Goal: Task Accomplishment & Management: Manage account settings

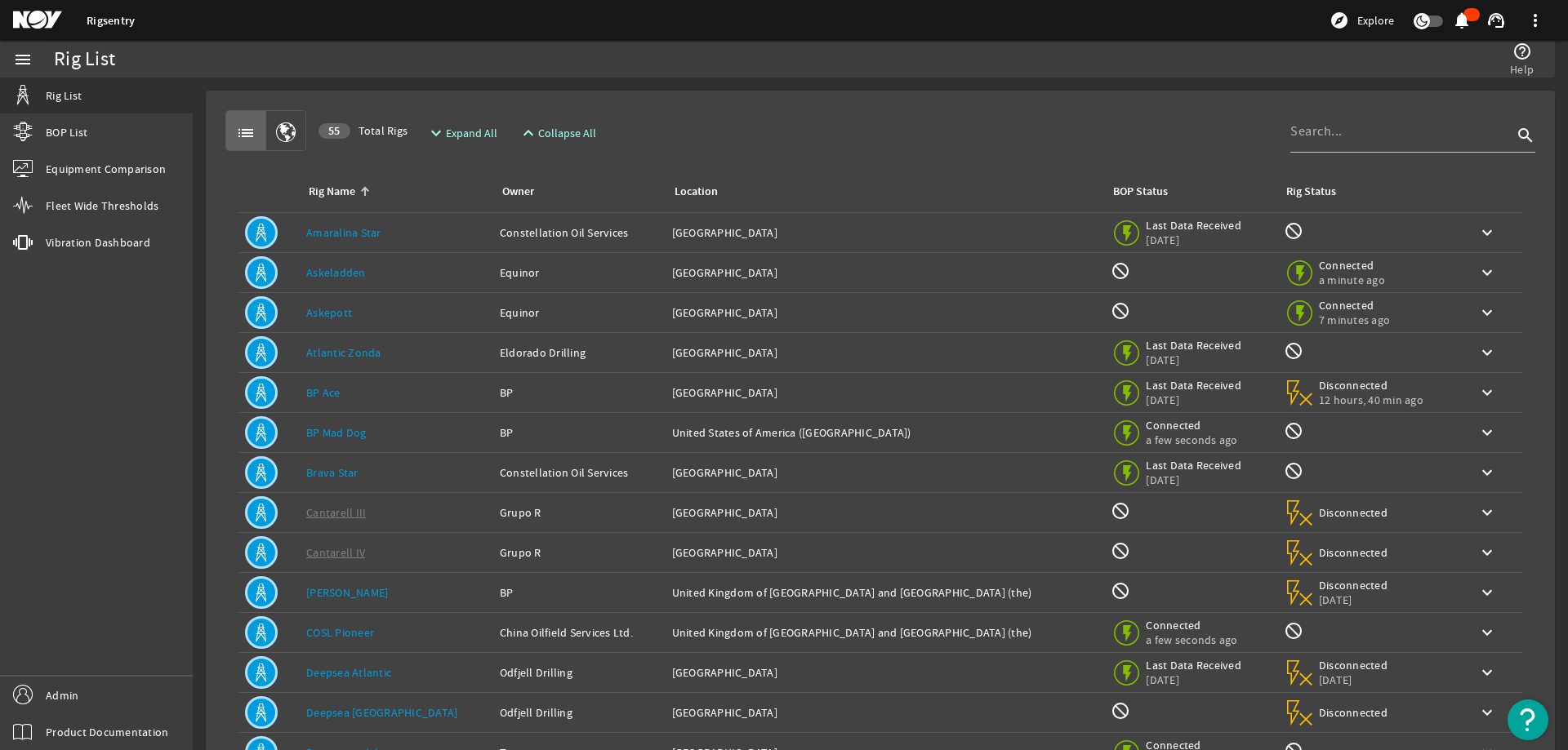
click at [325, 272] on link "Askeladden" at bounding box center [336, 273] width 59 height 15
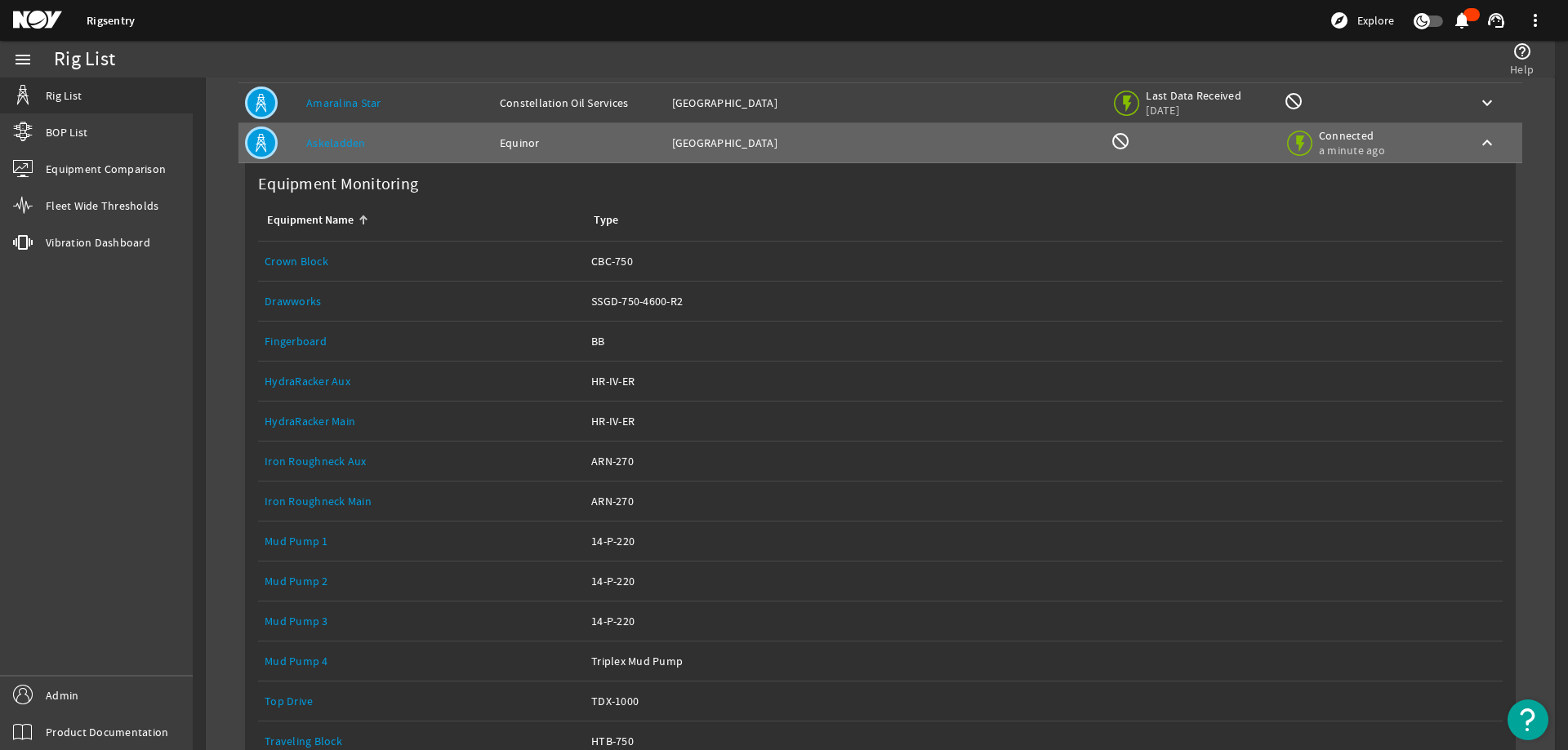
scroll to position [245, 0]
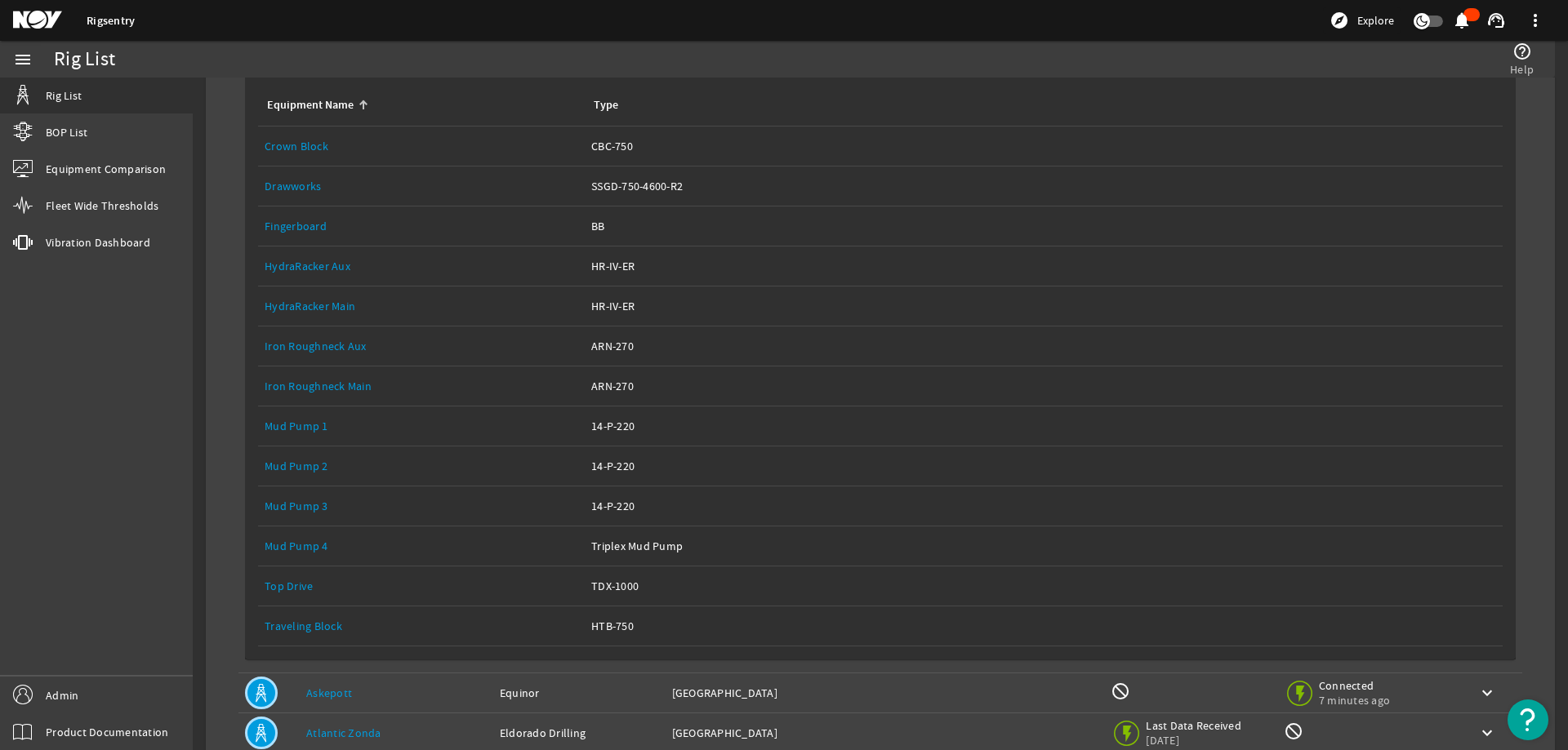
click at [276, 592] on link "Top Drive" at bounding box center [289, 586] width 48 height 15
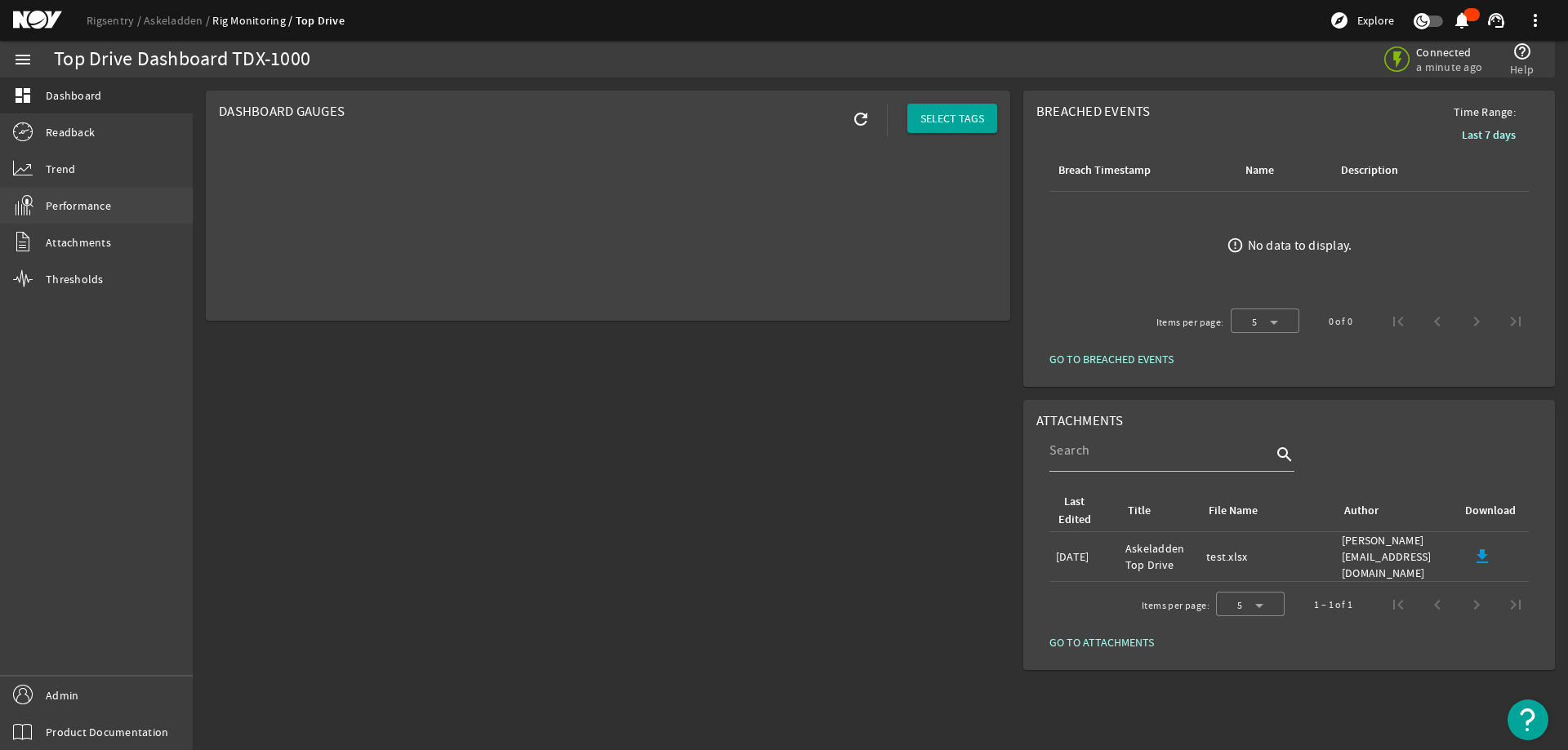
click at [73, 208] on span "Performance" at bounding box center [77, 206] width 65 height 16
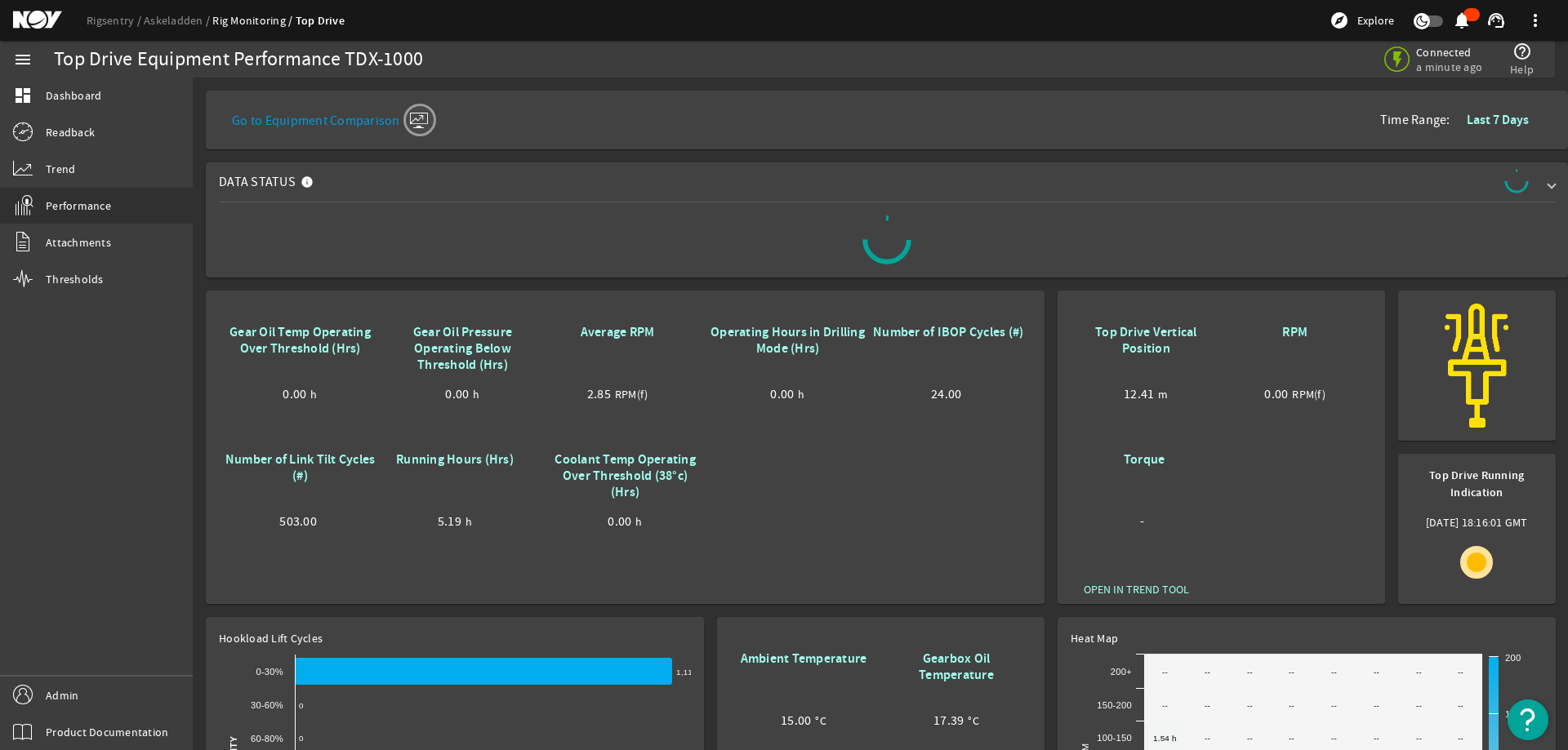
click at [922, 70] on div "Connected a minute ago help_outline Help" at bounding box center [1218, 59] width 648 height 37
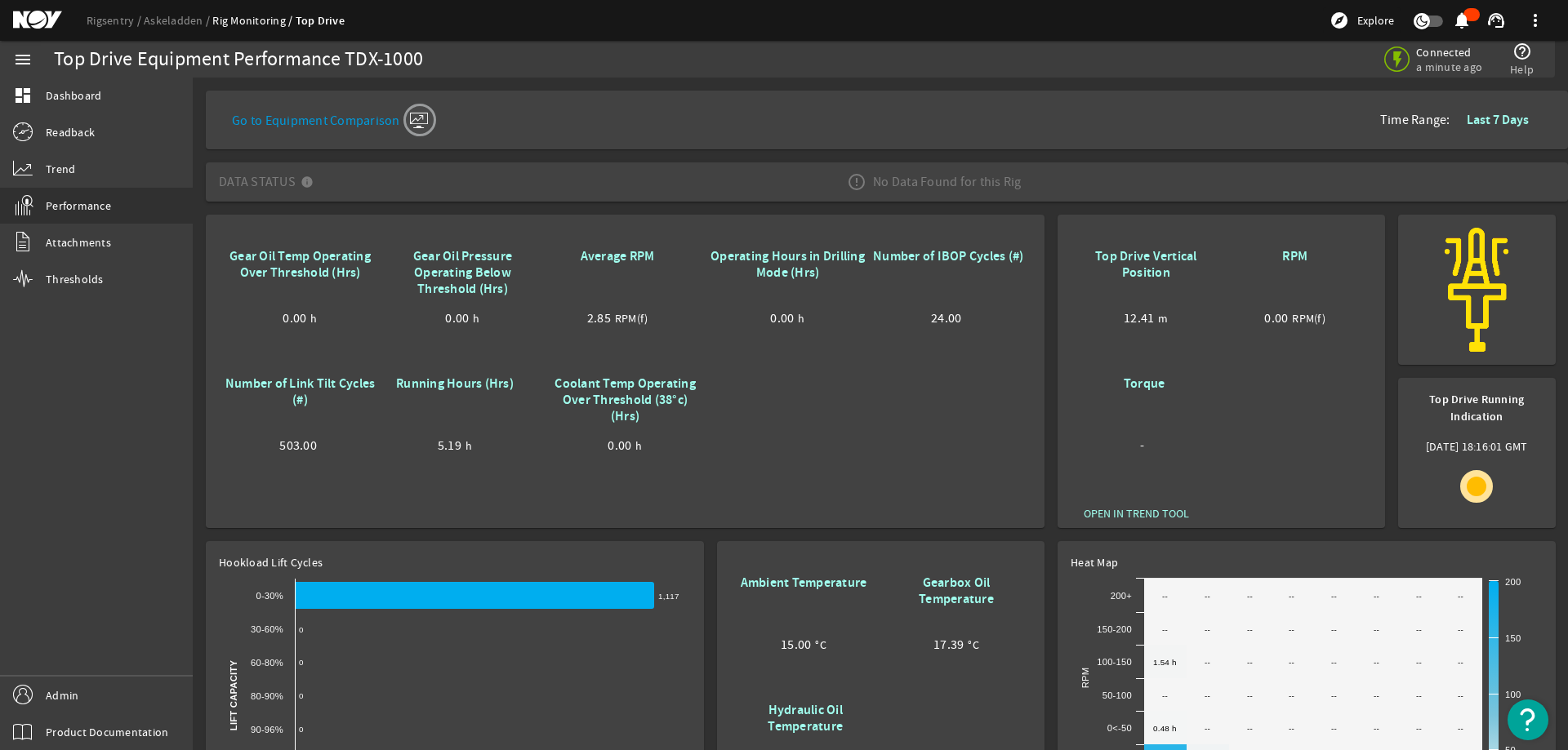
click at [200, 339] on rigsentry-mat-card "Gear Oil Temp Operating Over Threshold (Hrs) 0.00 h Gear Oil Pressure Operating…" at bounding box center [625, 372] width 852 height 326
click at [118, 22] on link "Rigsentry" at bounding box center [115, 21] width 57 height 15
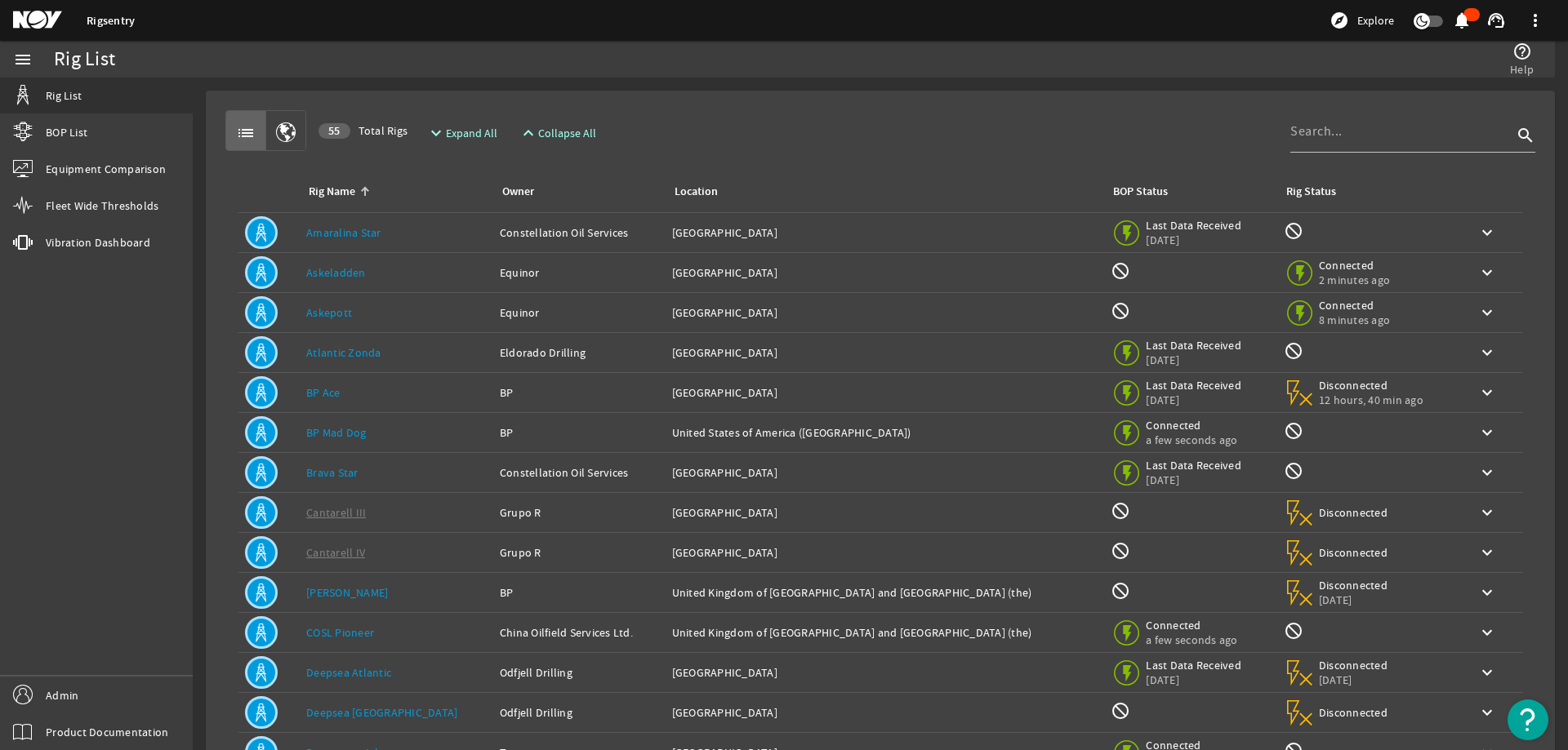
click at [318, 310] on link "Askepott" at bounding box center [328, 312] width 45 height 15
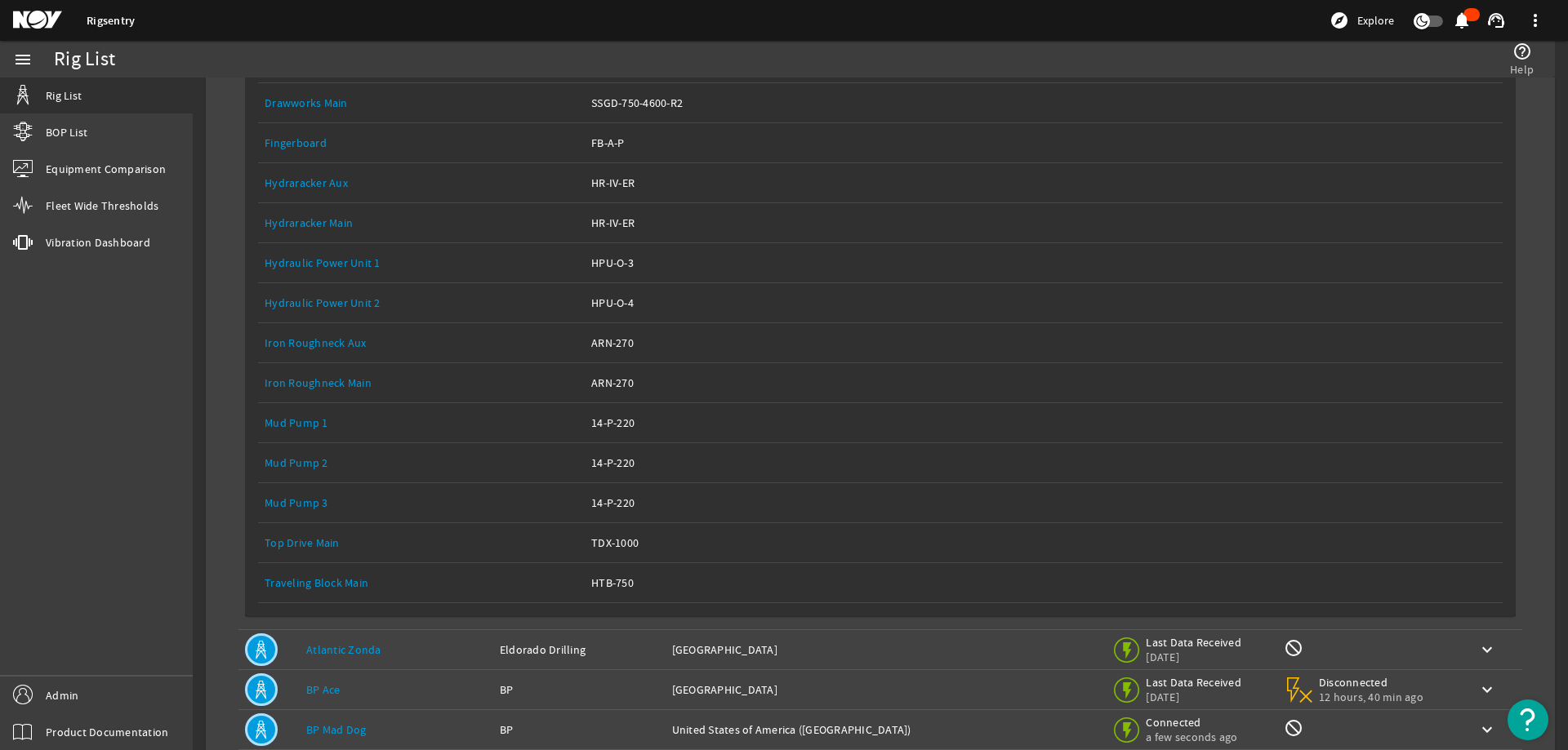
scroll to position [408, 0]
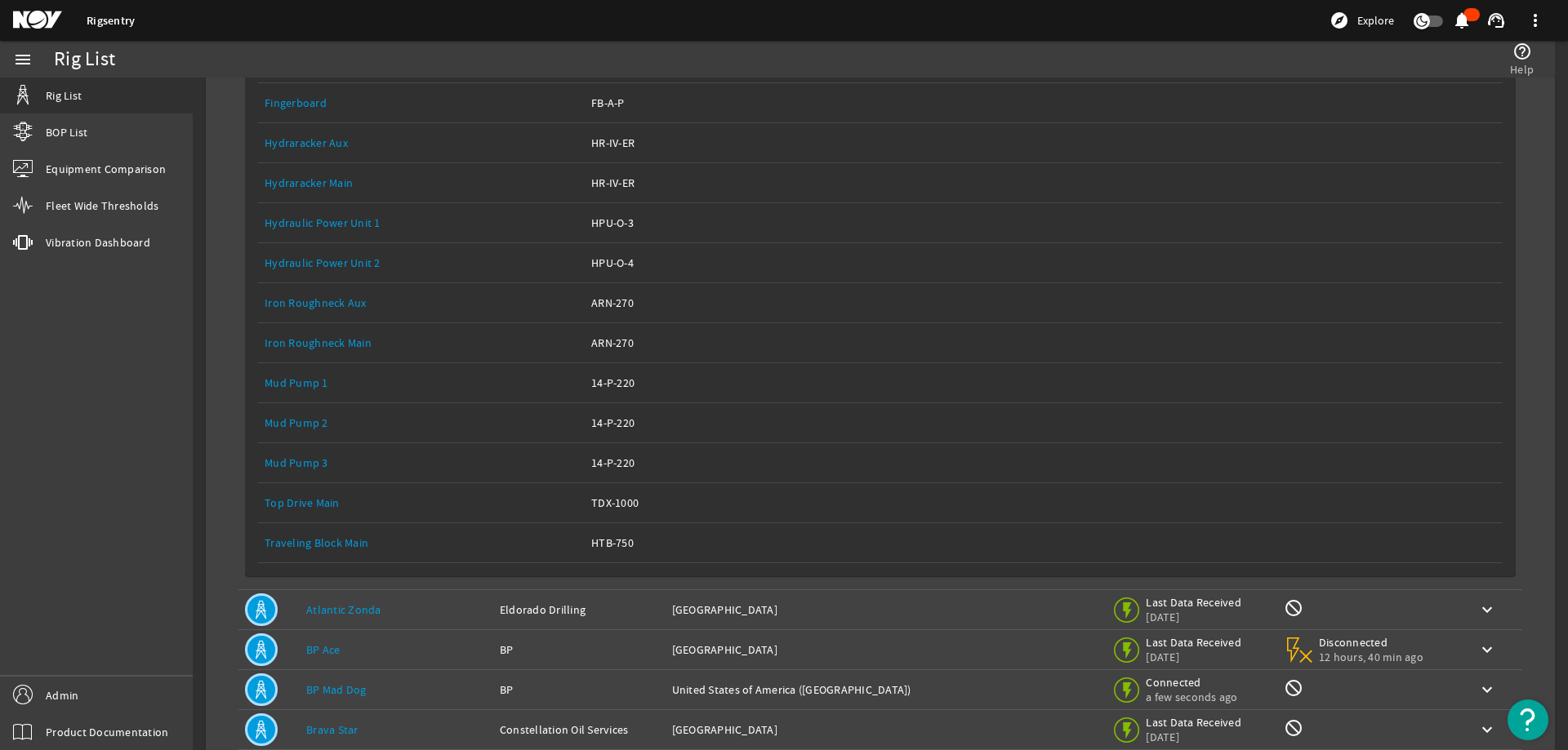
click at [316, 497] on link "Top Drive Main" at bounding box center [302, 503] width 75 height 15
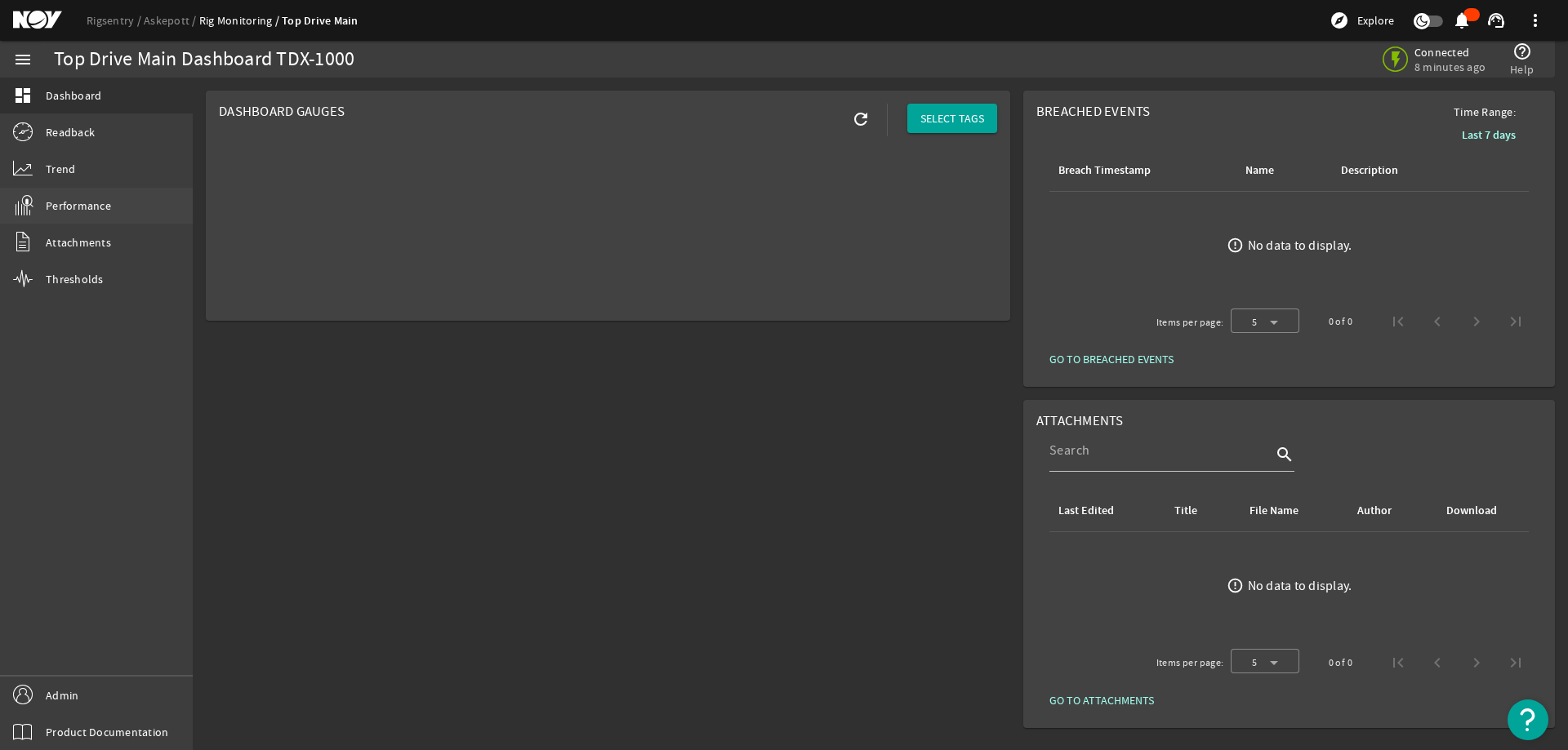
click at [68, 217] on link "Performance" at bounding box center [96, 206] width 193 height 36
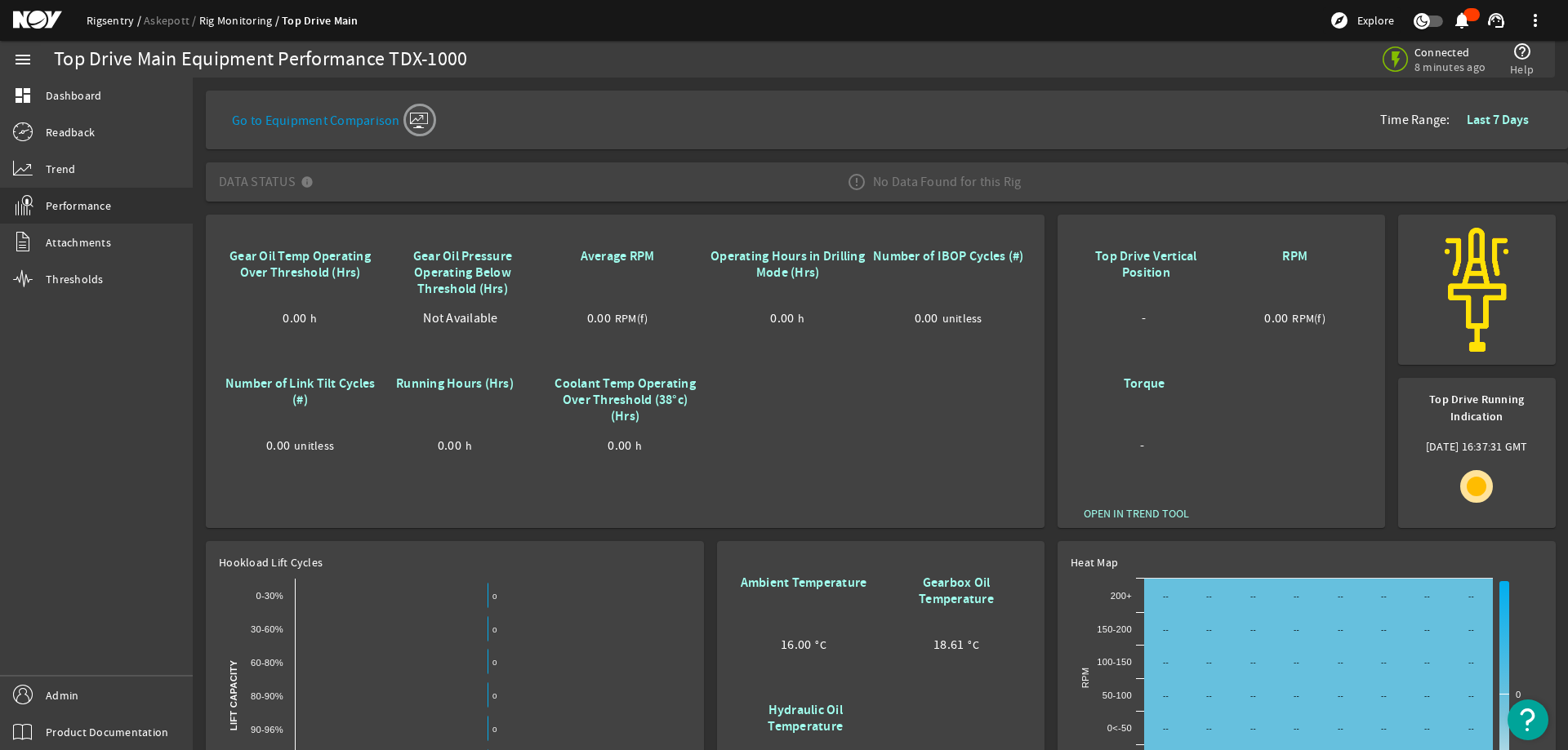
click at [101, 17] on link "Rigsentry" at bounding box center [115, 21] width 57 height 15
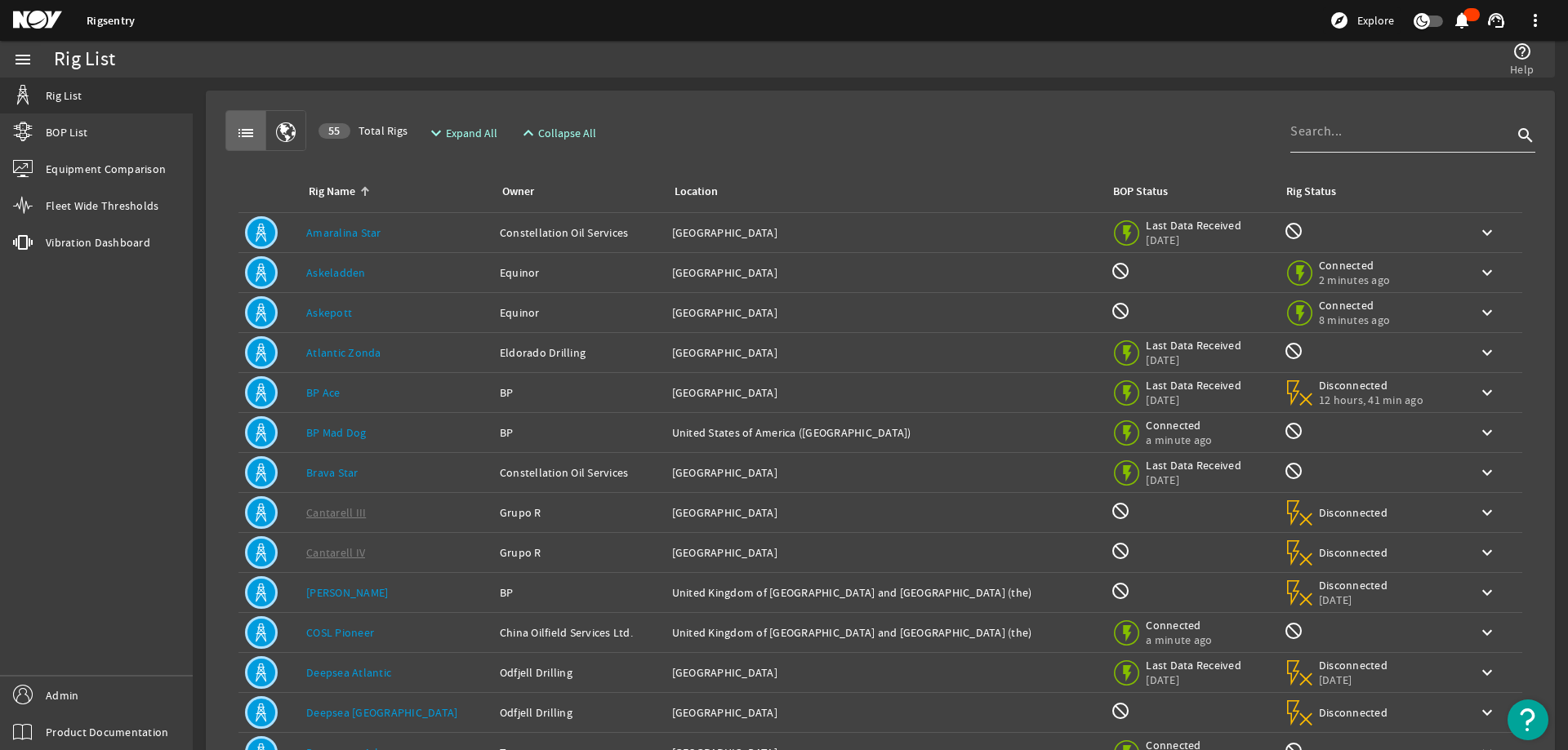
click at [1314, 128] on input at bounding box center [1401, 132] width 222 height 20
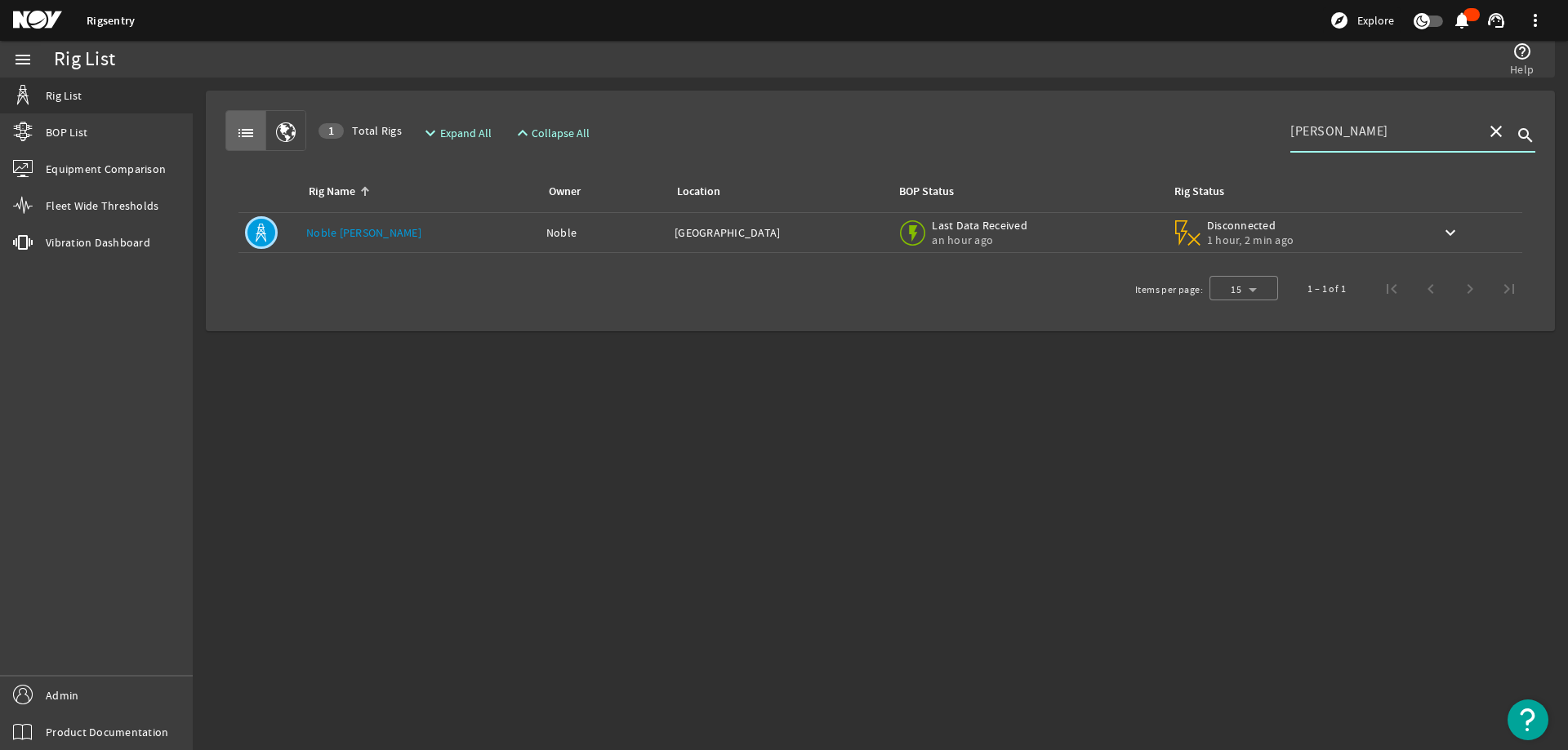
type input "tom"
click at [369, 230] on link "Noble Tom Madden" at bounding box center [364, 232] width 115 height 15
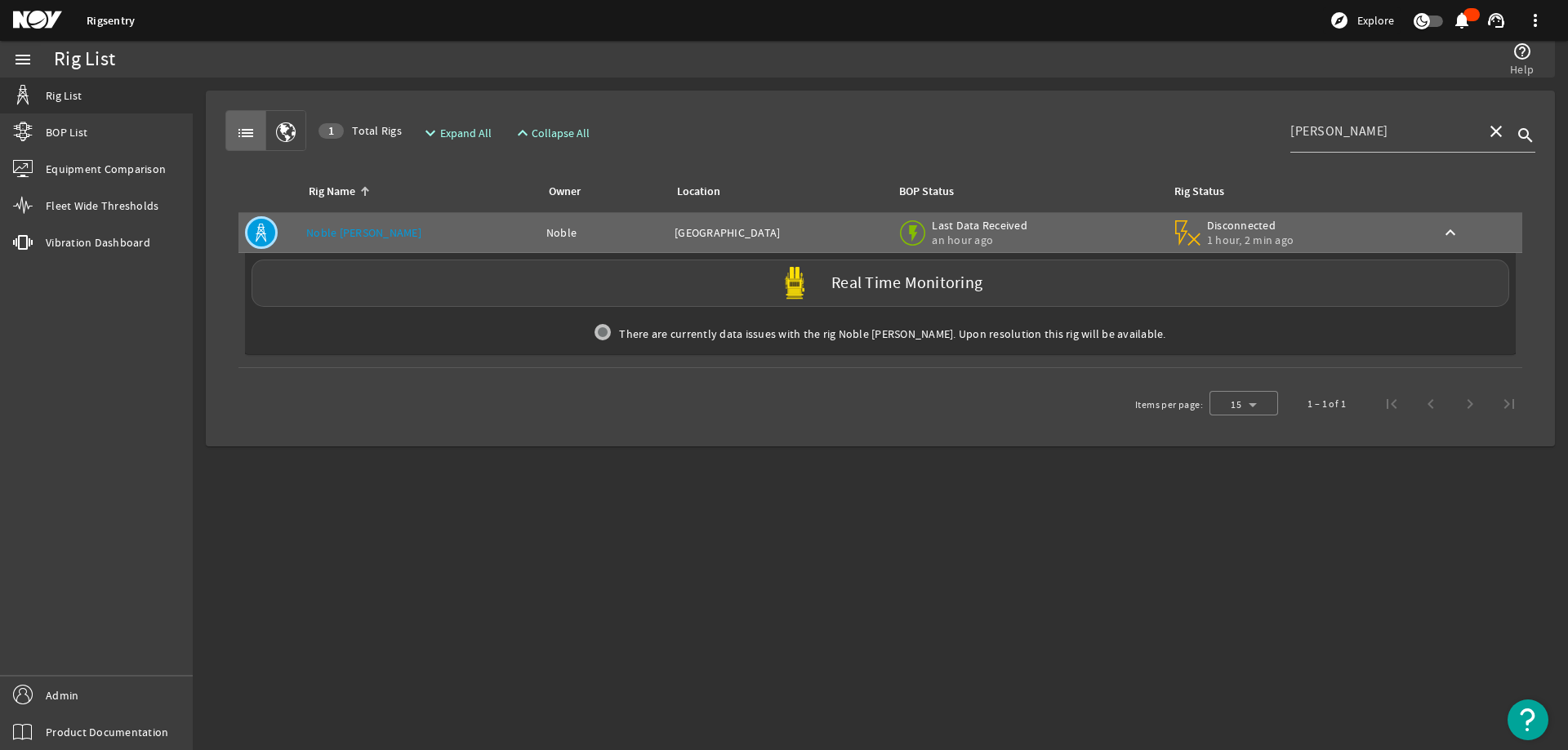
click at [792, 477] on mat-sidenav-content "Rig List help_outline Help list 1 Total Rigs expand_more Expand All expand_less…" at bounding box center [880, 414] width 1375 height 673
click at [1505, 132] on span at bounding box center [1496, 132] width 40 height 40
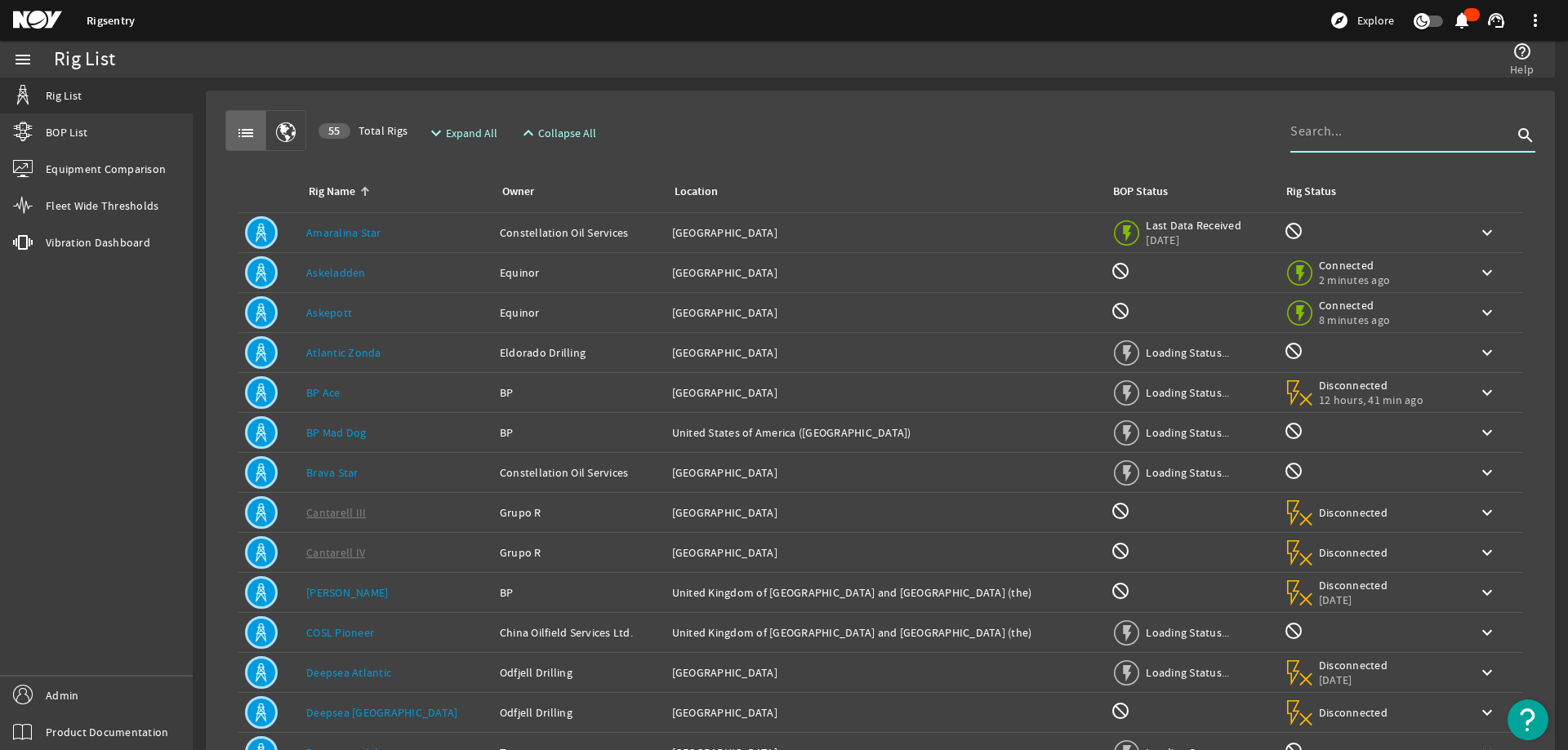
click at [1372, 137] on input at bounding box center [1401, 132] width 222 height 20
click at [425, 69] on div "Rig List" at bounding box center [427, 59] width 748 height 37
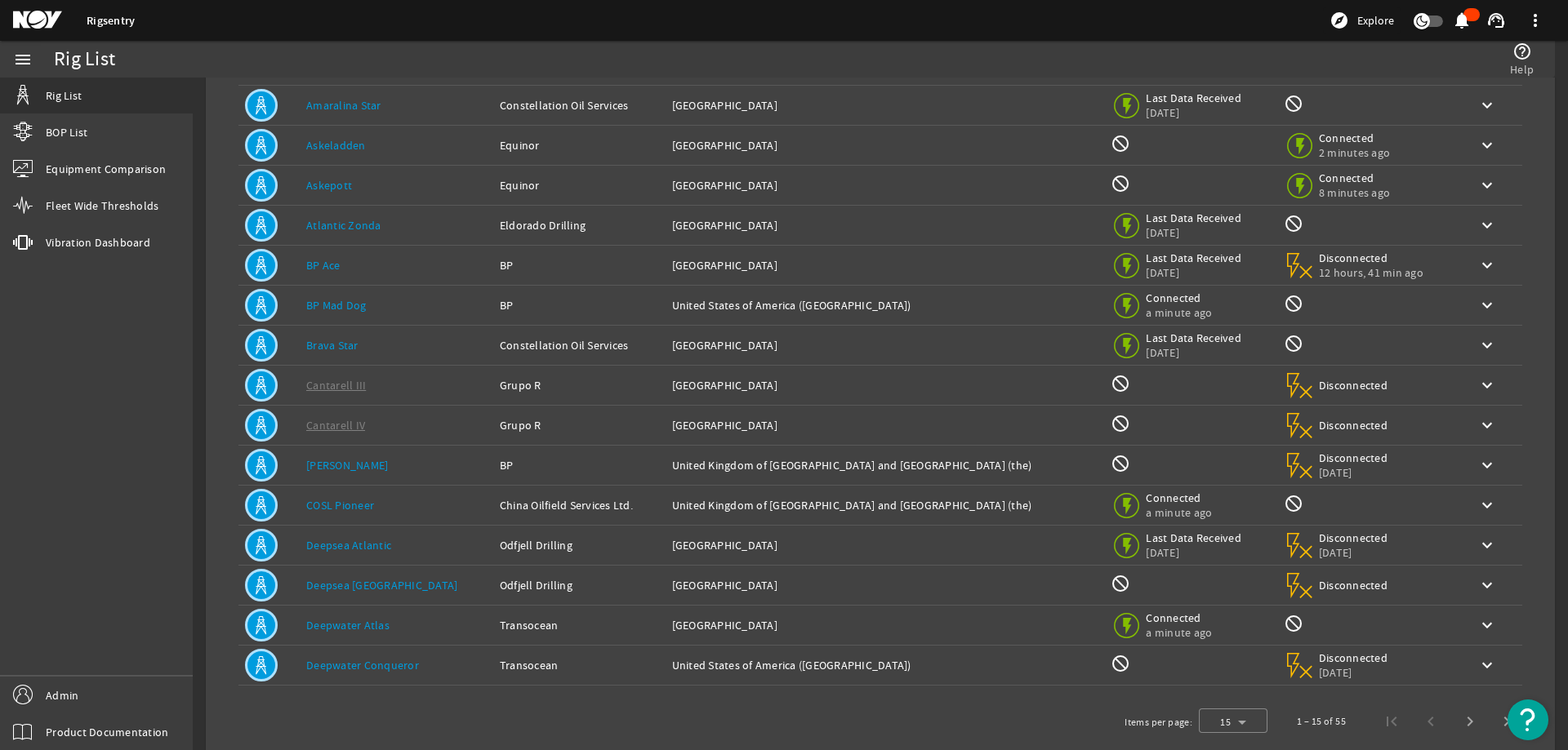
scroll to position [154, 0]
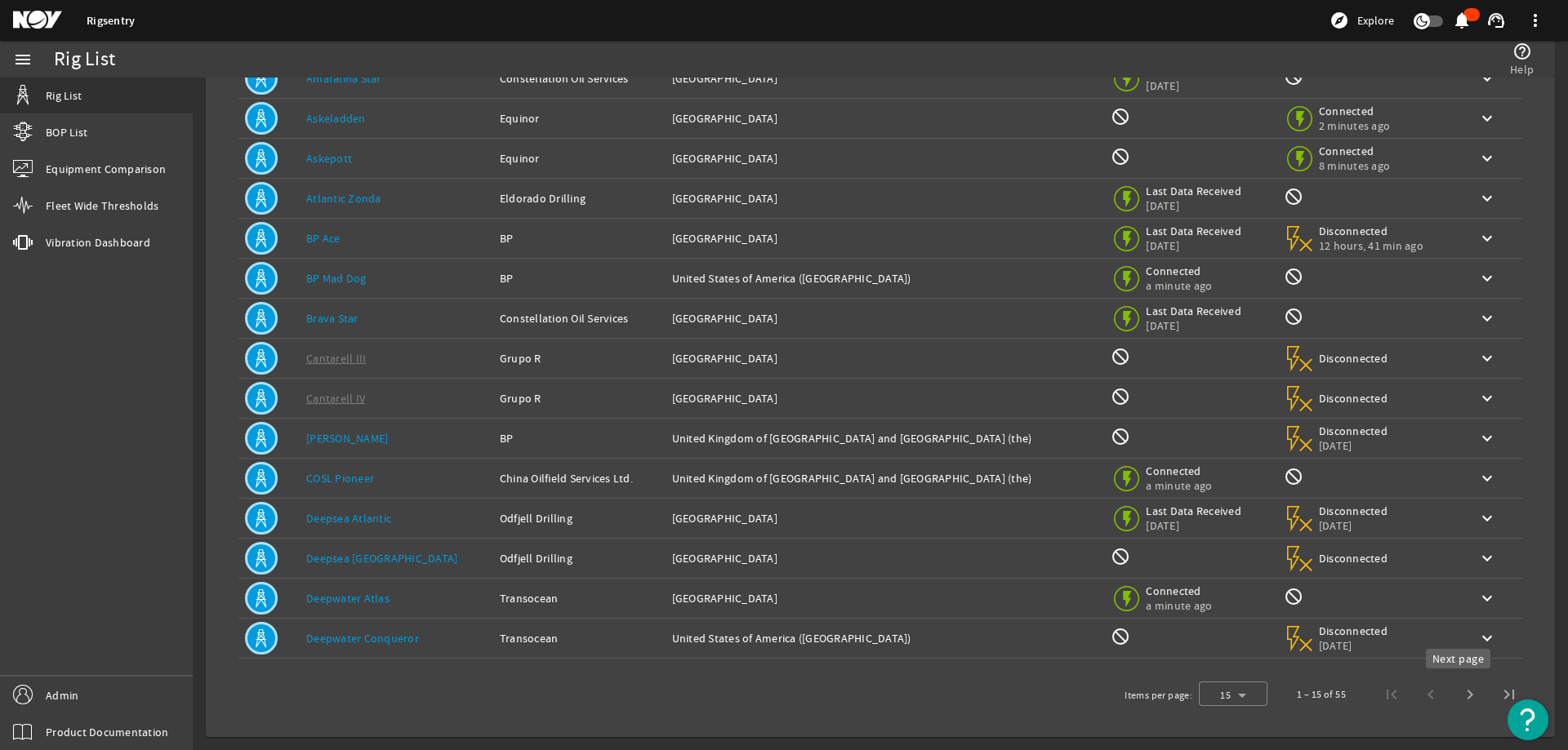
click at [1463, 693] on span "Next page" at bounding box center [1470, 695] width 40 height 40
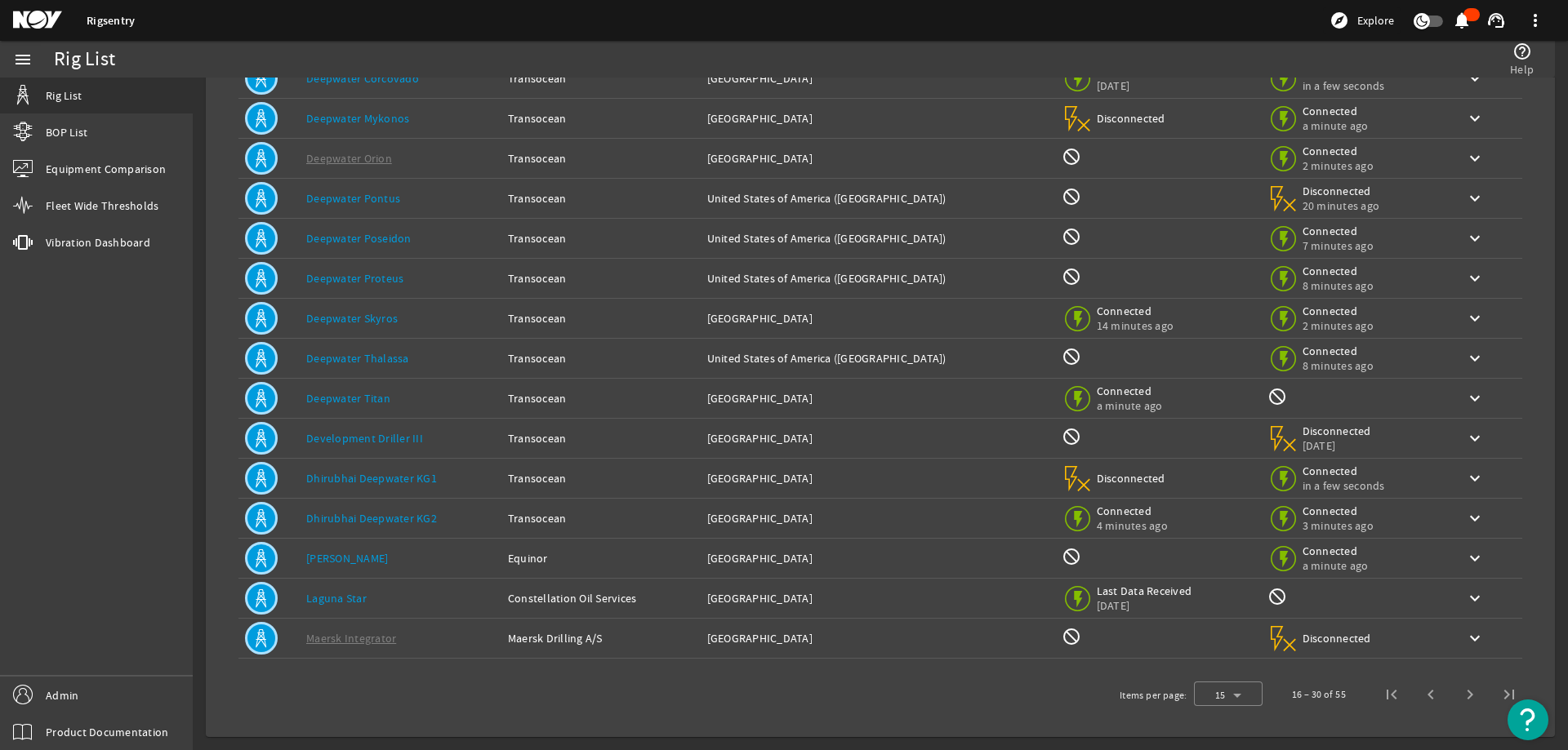
scroll to position [0, 0]
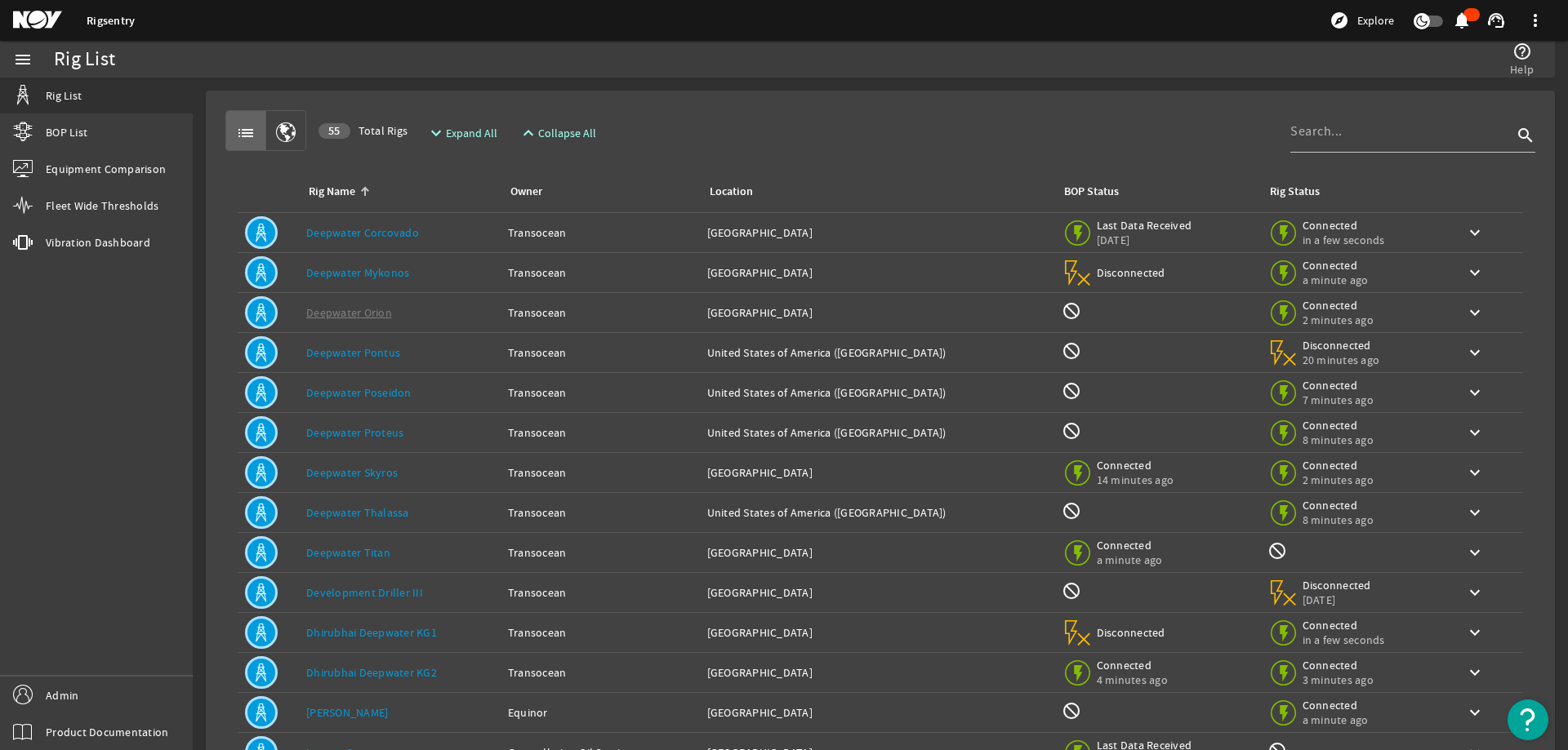
click at [359, 229] on link "Deepwater Corcovado" at bounding box center [362, 232] width 113 height 15
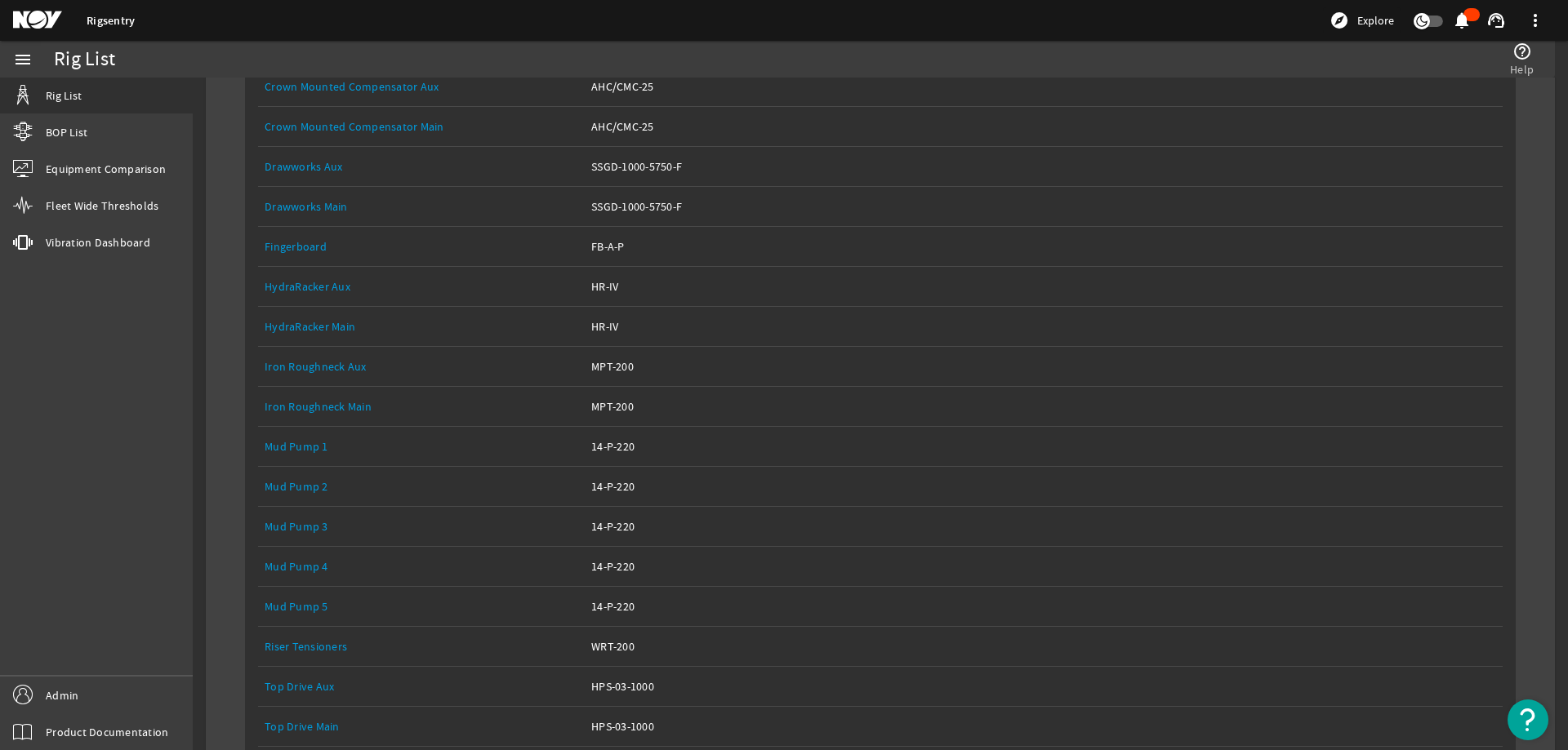
scroll to position [408, 0]
click at [298, 723] on link "Top Drive Main" at bounding box center [302, 724] width 75 height 15
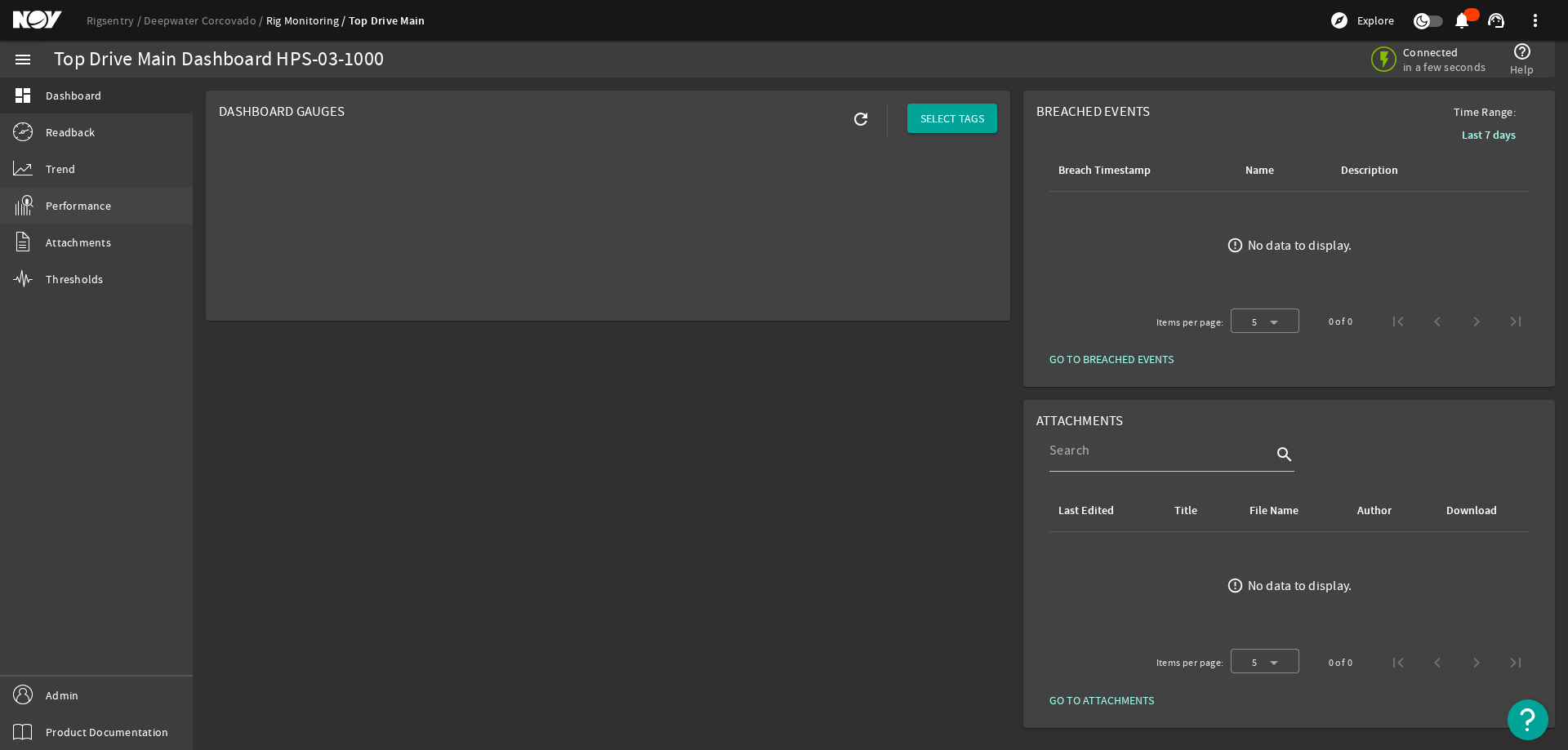
click at [91, 210] on span "Performance" at bounding box center [77, 206] width 65 height 16
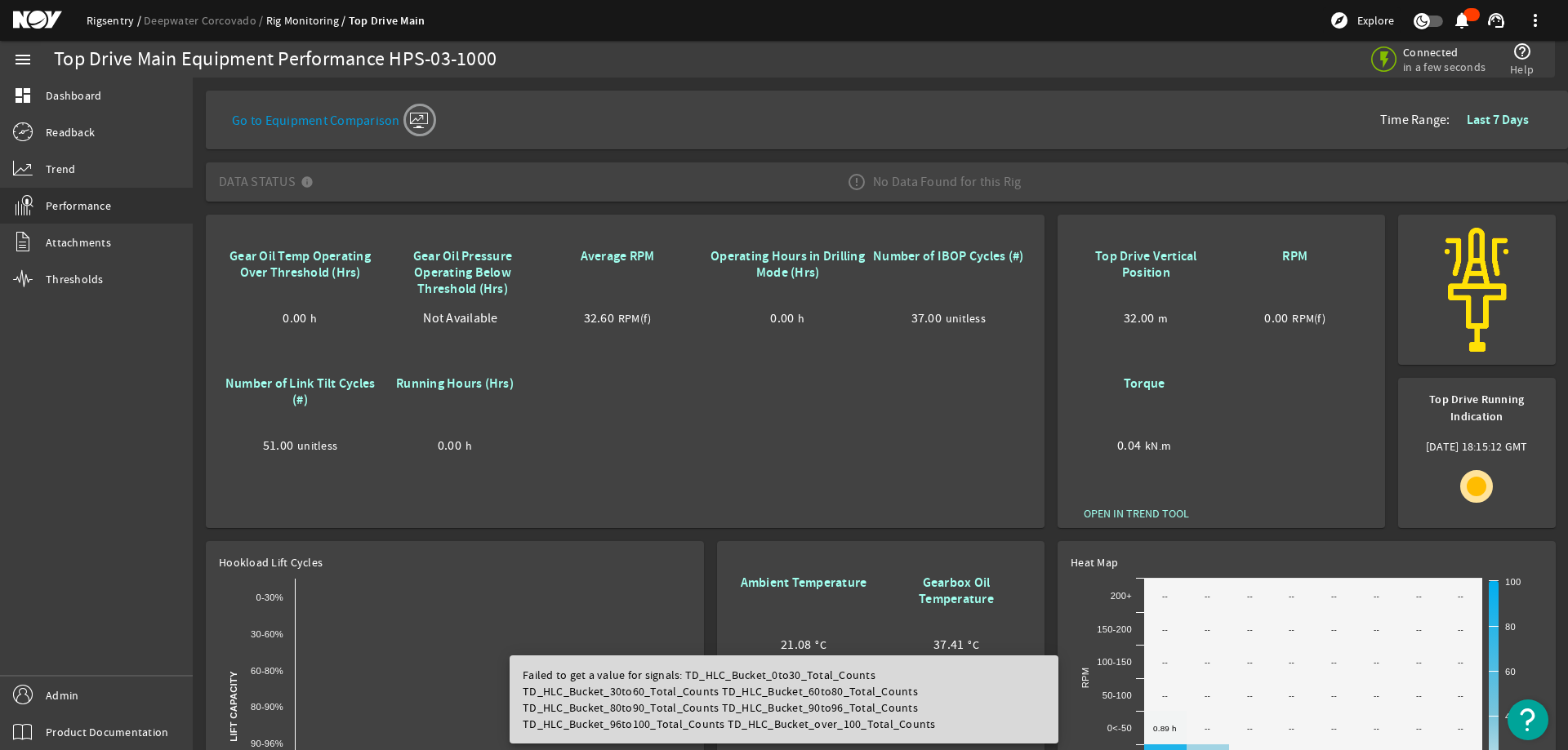
click at [106, 17] on link "Rigsentry" at bounding box center [115, 21] width 57 height 15
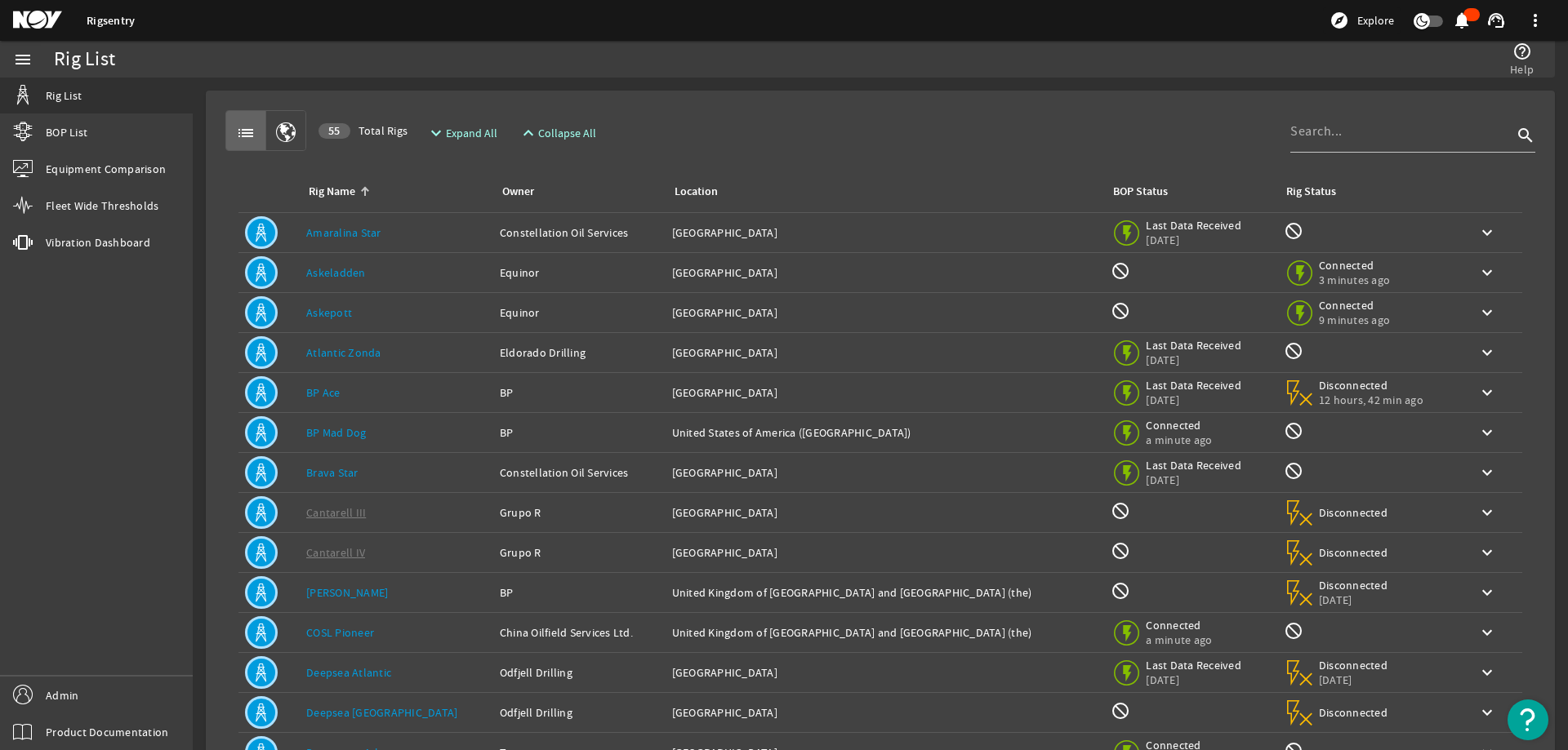
click at [323, 391] on link "BP Ace" at bounding box center [323, 392] width 35 height 15
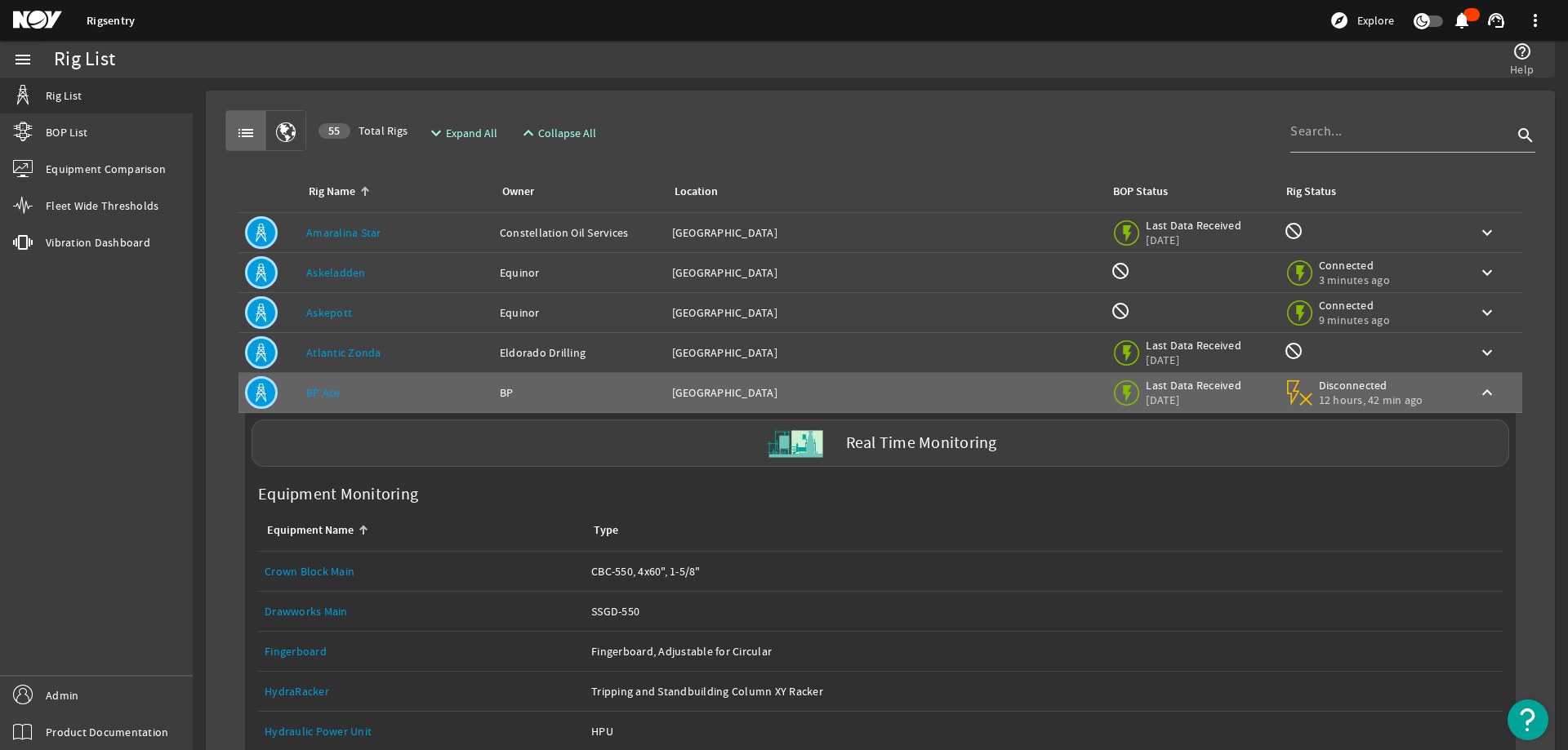
scroll to position [408, 0]
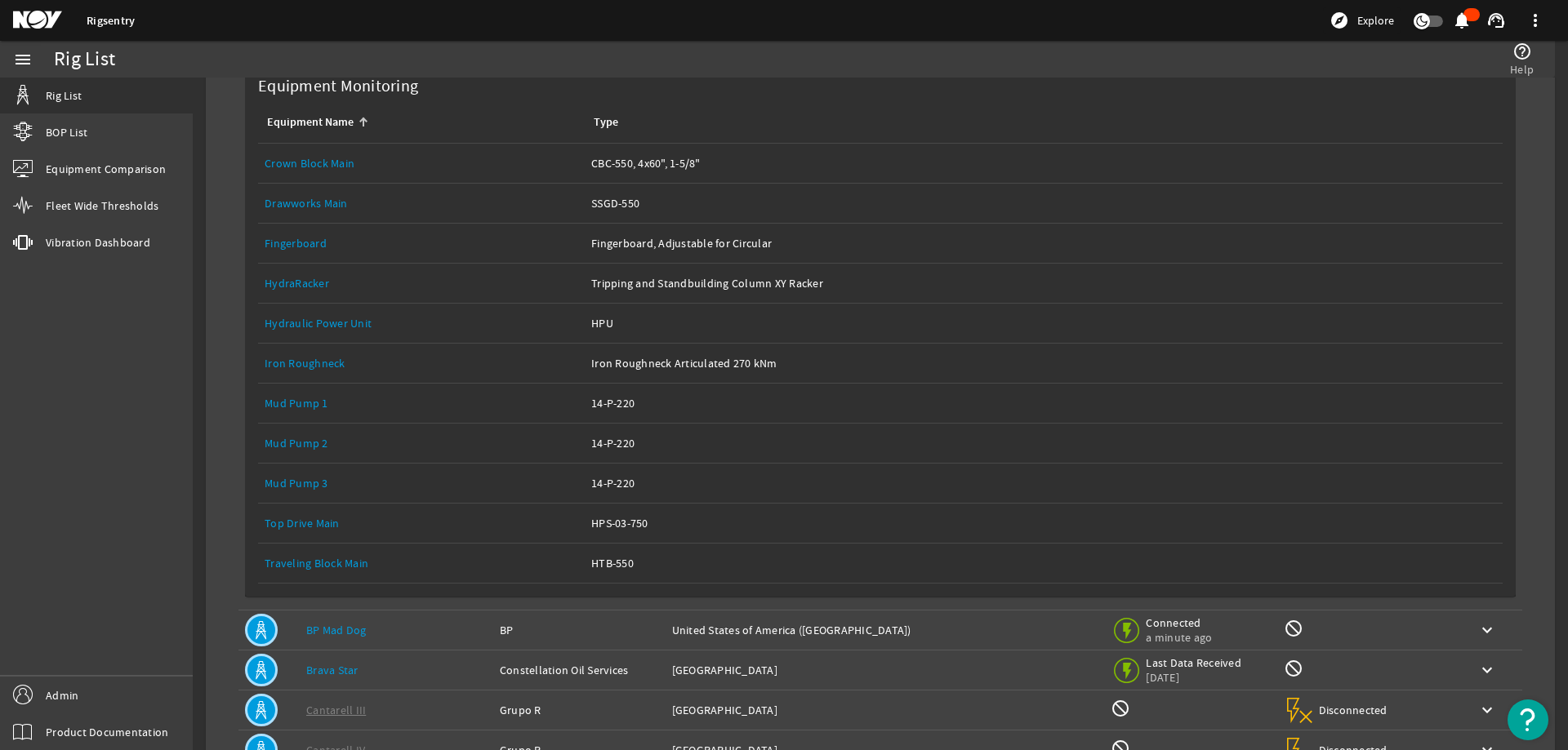
click at [295, 525] on link "Top Drive Main" at bounding box center [302, 523] width 75 height 15
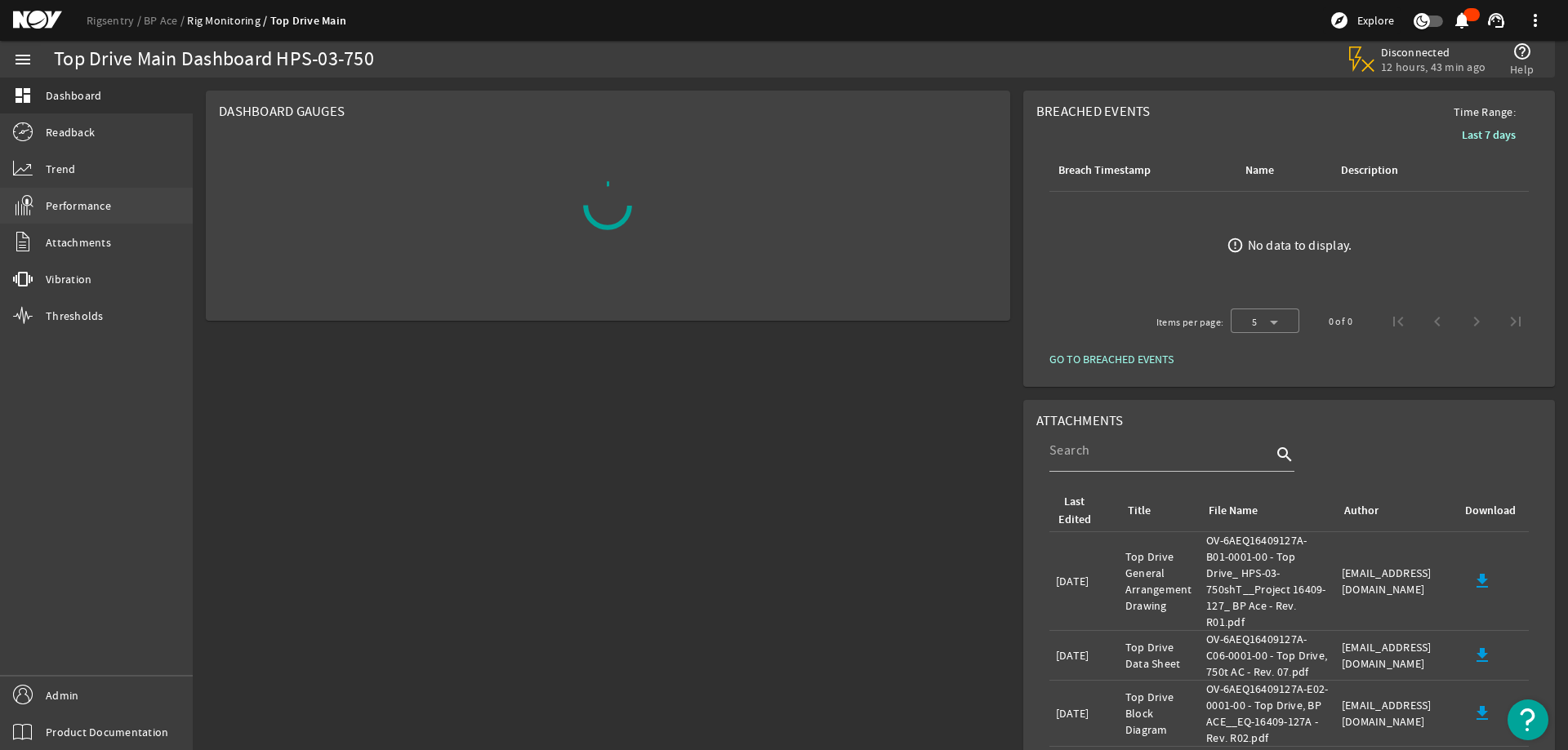
click at [101, 213] on link "Performance" at bounding box center [96, 206] width 193 height 36
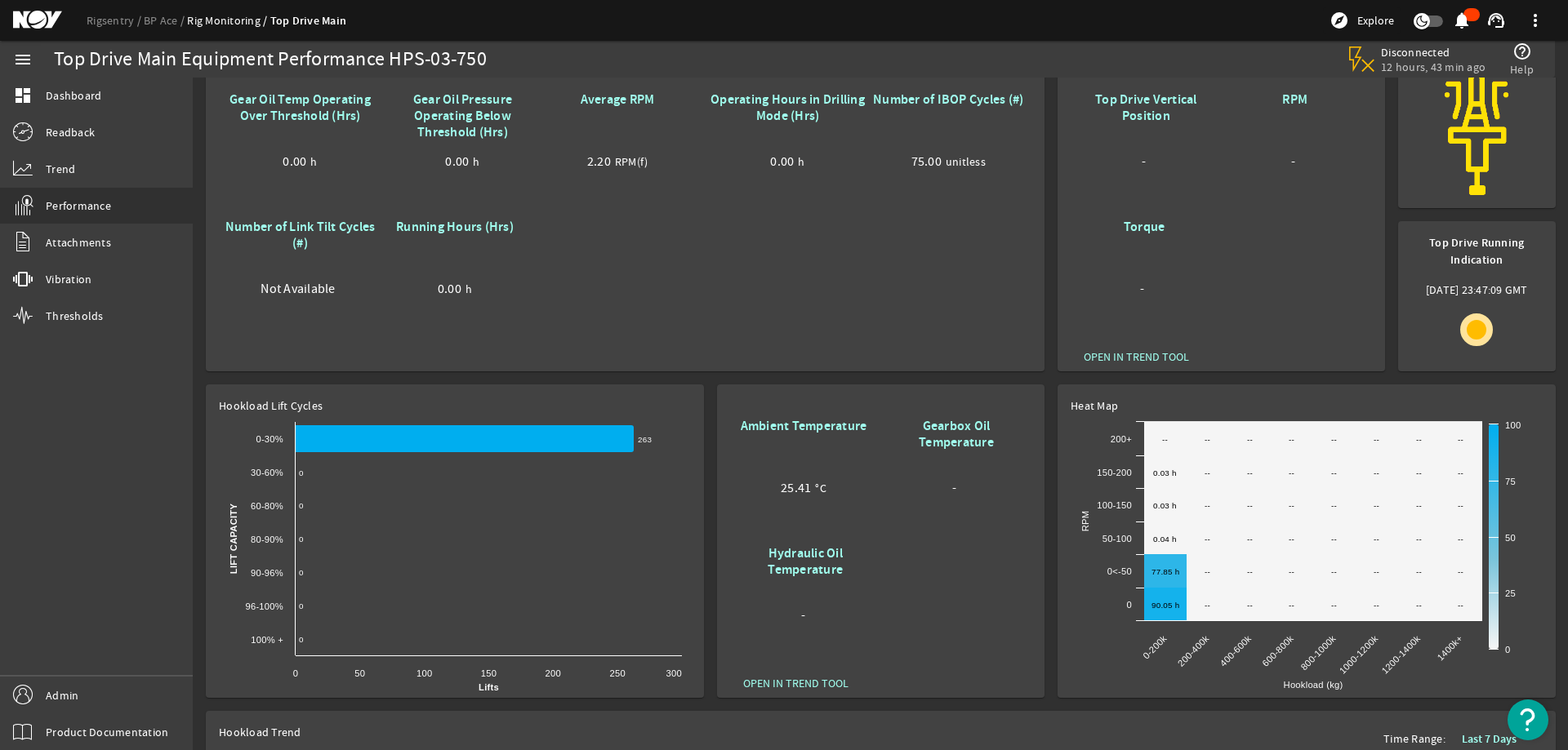
scroll to position [163, 0]
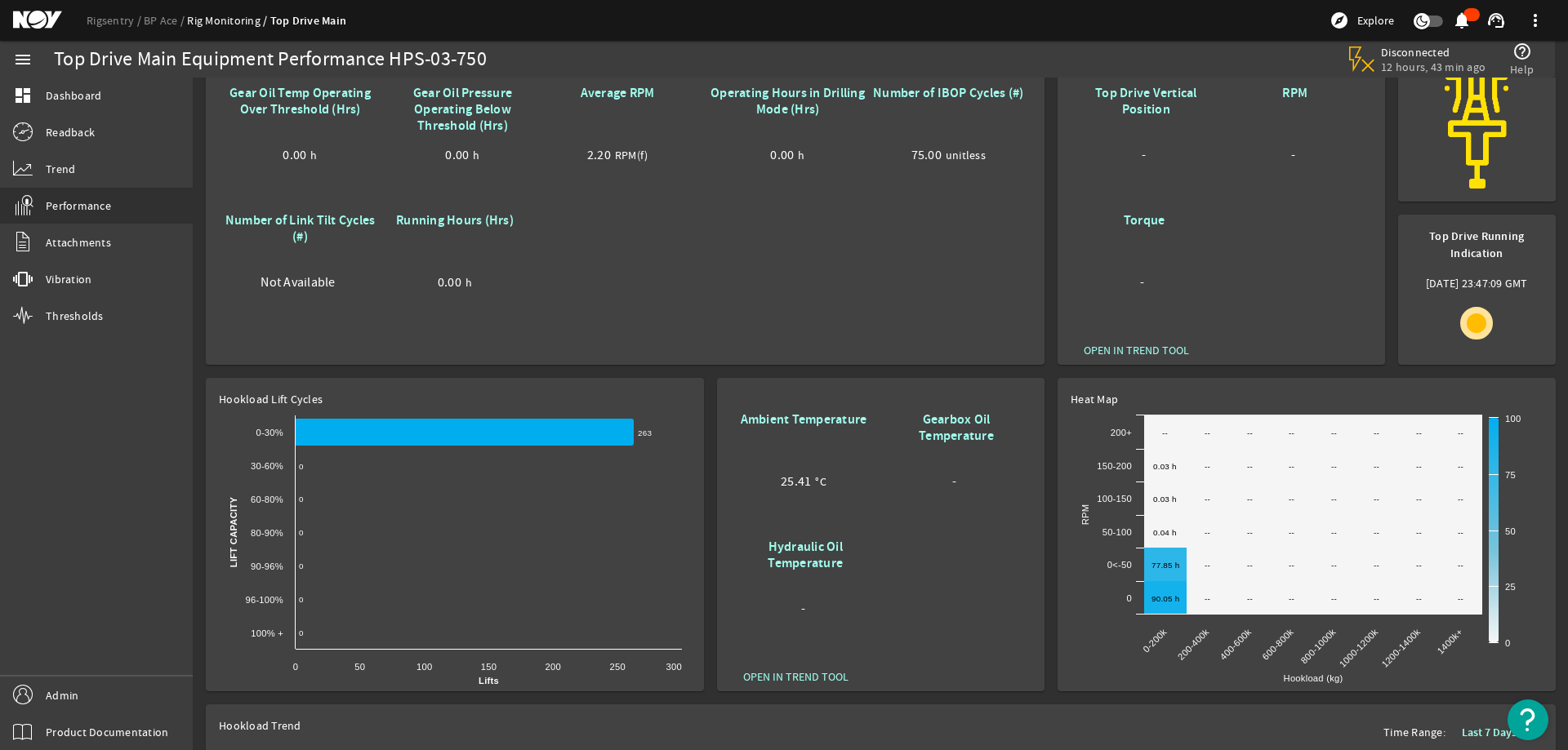
click at [1283, 162] on div "-" at bounding box center [1295, 157] width 138 height 22
click at [1237, 278] on div "Top Drive Vertical Position - RPM - Torque -" at bounding box center [1220, 208] width 301 height 255
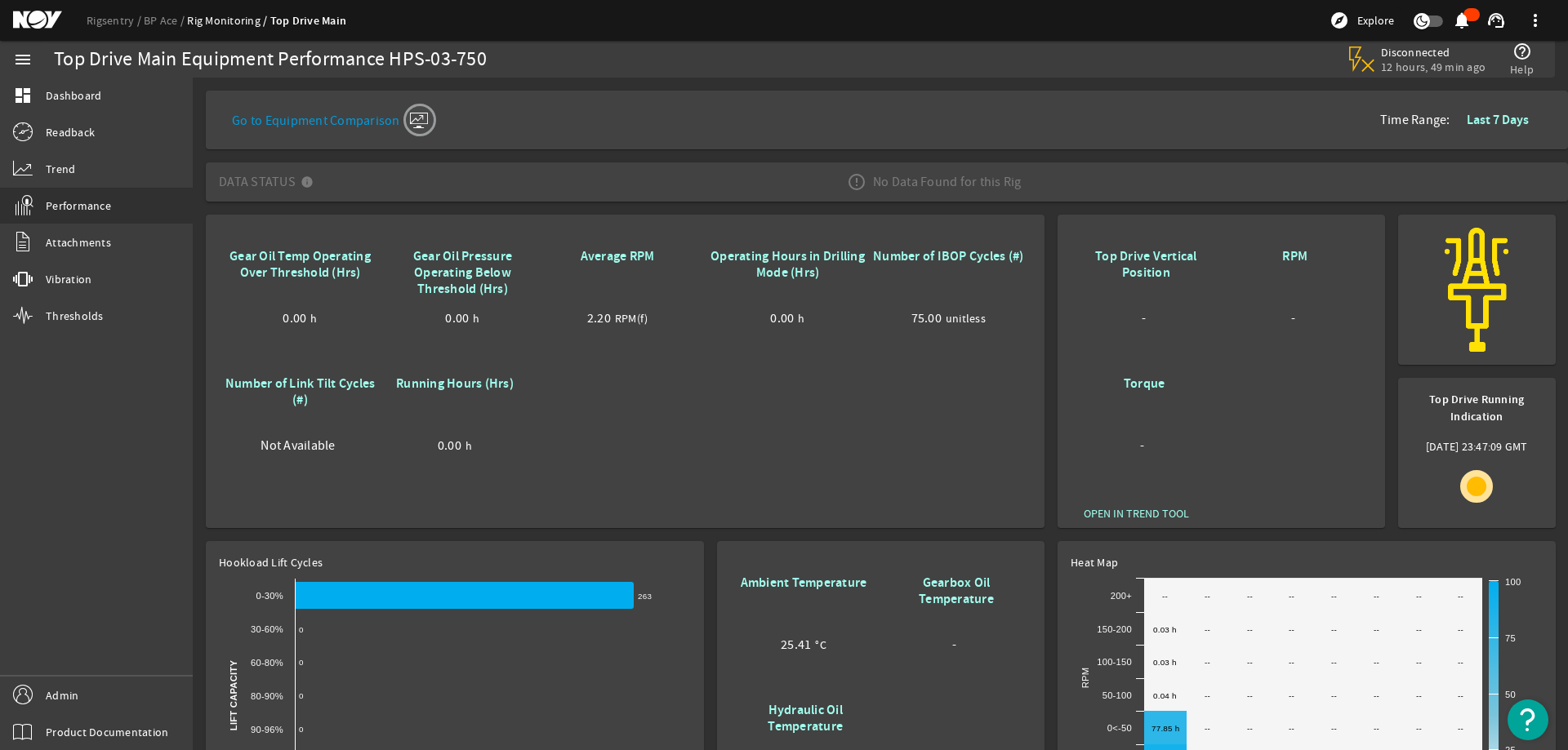
click at [1503, 117] on b "Last 7 Days" at bounding box center [1497, 120] width 62 height 17
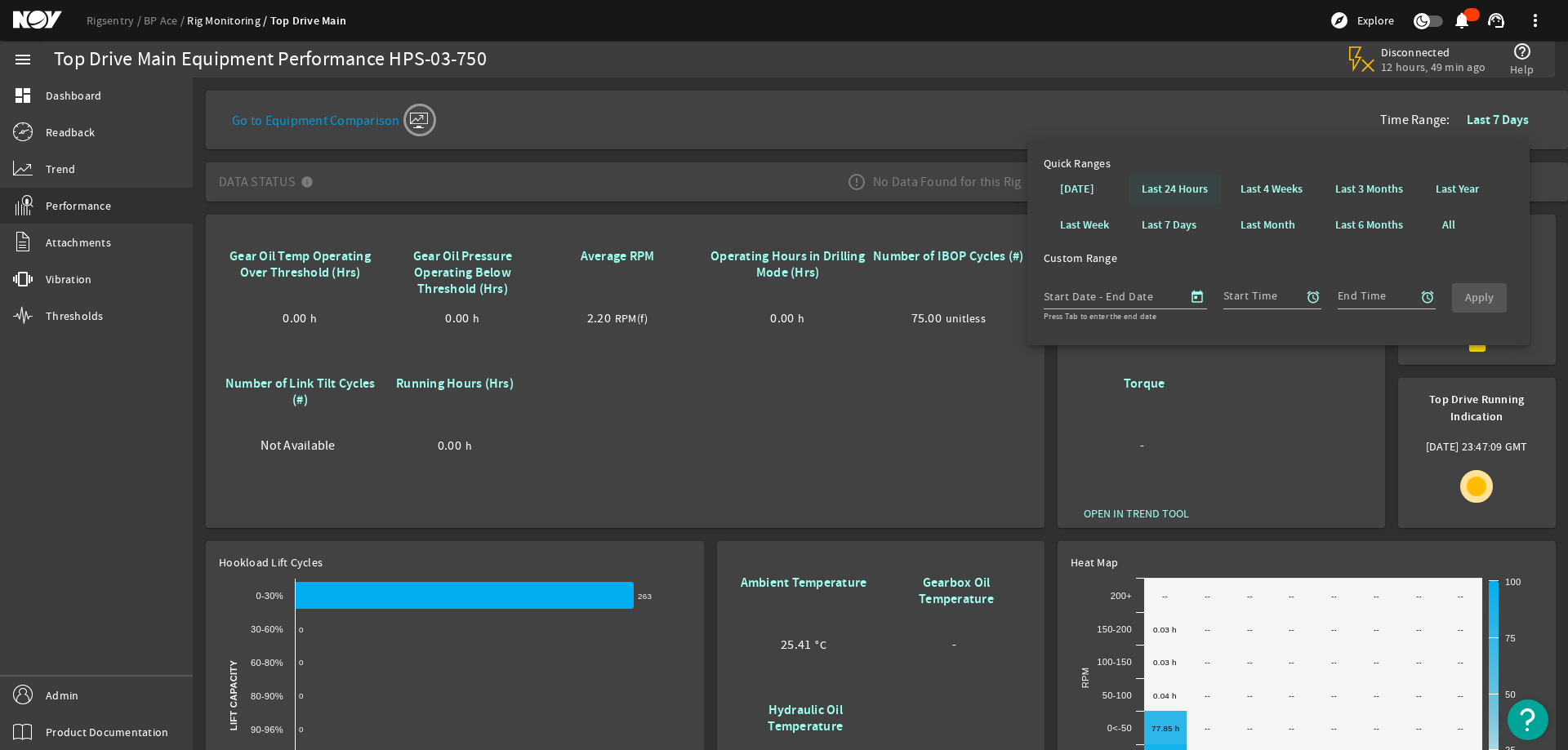
click at [1166, 188] on b "Last 24 Hours" at bounding box center [1175, 190] width 66 height 16
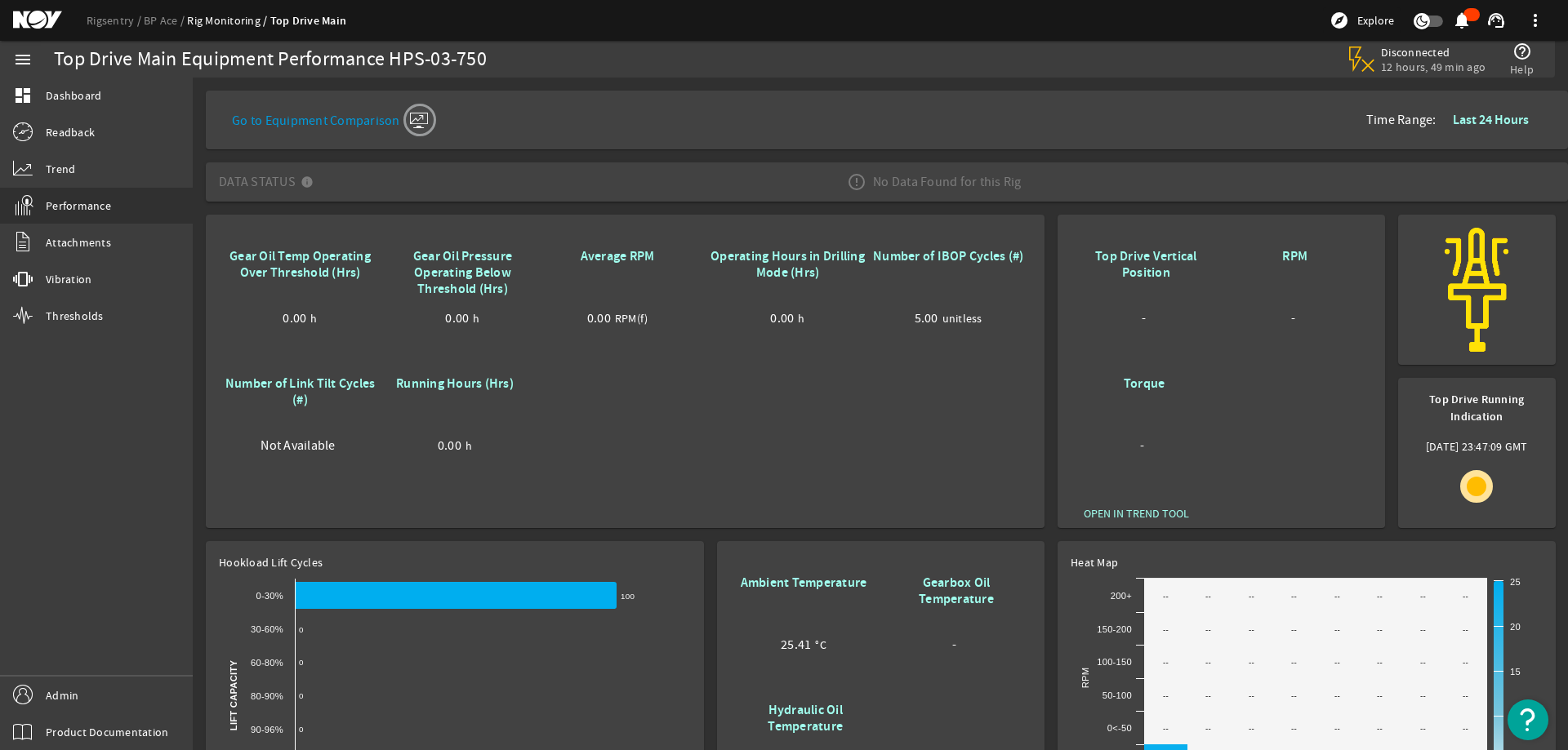
click at [1393, 255] on rigsentry-mat-card at bounding box center [1476, 290] width 171 height 163
drag, startPoint x: 493, startPoint y: 313, endPoint x: 379, endPoint y: 302, distance: 114.5
click at [369, 307] on div "Gear Oil Temp Operating Over Threshold (Hrs) 0.00 h Gear Oil Pressure Operating…" at bounding box center [624, 371] width 812 height 255
click at [495, 316] on div "0.00 h" at bounding box center [462, 321] width 154 height 22
click at [485, 319] on div "0.00 h" at bounding box center [462, 321] width 154 height 22
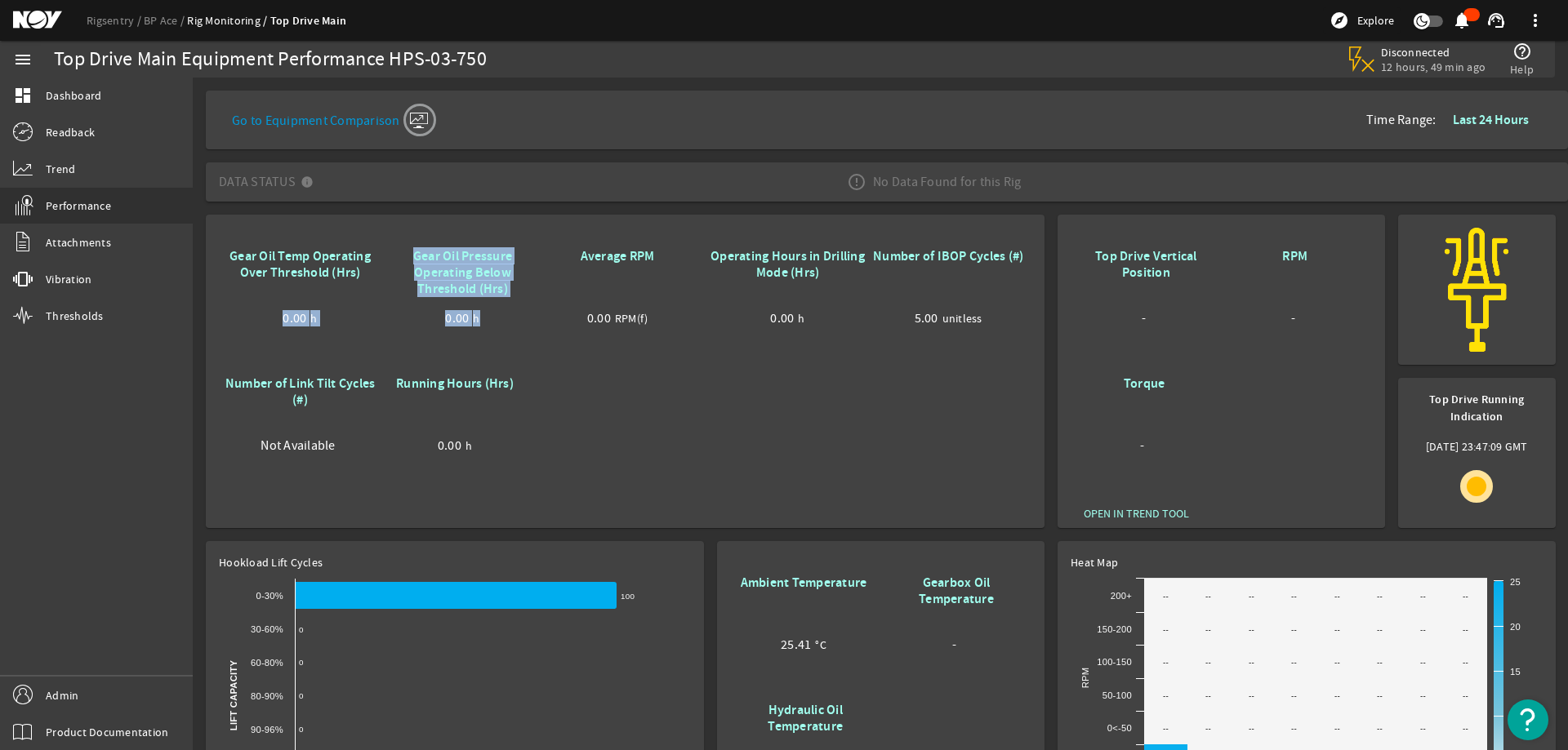
click at [446, 316] on span "0.00" at bounding box center [457, 318] width 24 height 16
drag, startPoint x: 477, startPoint y: 317, endPoint x: 425, endPoint y: 324, distance: 52.5
click at [425, 324] on div "0.00 h" at bounding box center [462, 321] width 154 height 22
click at [707, 434] on div "Gear Oil Temp Operating Over Threshold (Hrs) 0.00 h Gear Oil Pressure Operating…" at bounding box center [624, 371] width 812 height 255
click at [713, 430] on div "Gear Oil Temp Operating Over Threshold (Hrs) 0.00 h Gear Oil Pressure Operating…" at bounding box center [624, 371] width 812 height 255
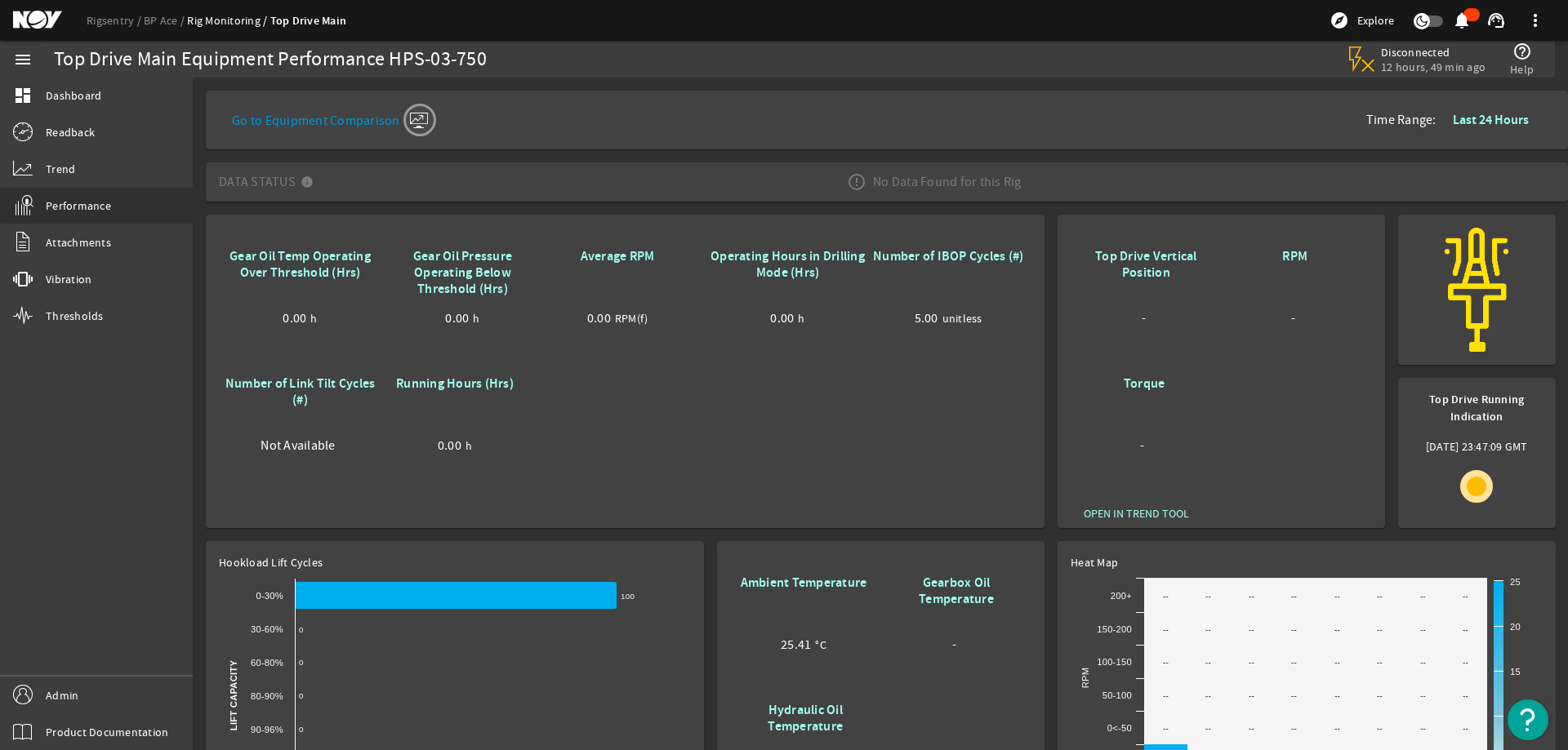
click at [692, 430] on div "Gear Oil Temp Operating Over Threshold (Hrs) 0.00 h Gear Oil Pressure Operating…" at bounding box center [624, 371] width 812 height 255
drag, startPoint x: 434, startPoint y: 442, endPoint x: 497, endPoint y: 448, distance: 63.3
click at [497, 448] on div "0.00 h" at bounding box center [454, 448] width 138 height 22
click at [519, 452] on div "0.00 h" at bounding box center [454, 448] width 138 height 22
click at [762, 444] on div "Gear Oil Temp Operating Over Threshold (Hrs) 0.00 h Gear Oil Pressure Operating…" at bounding box center [624, 371] width 812 height 255
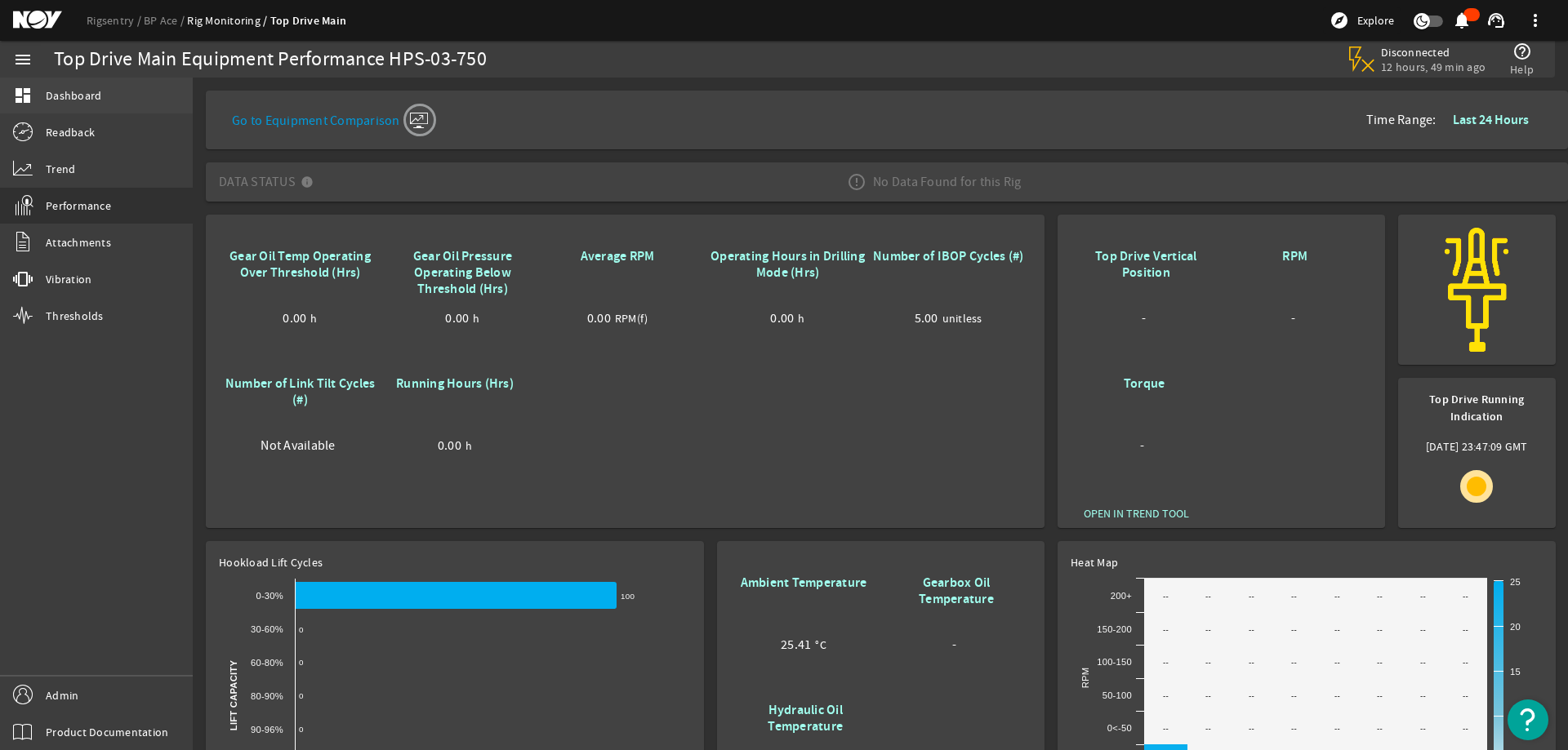
click at [96, 92] on span "Dashboard" at bounding box center [73, 96] width 55 height 16
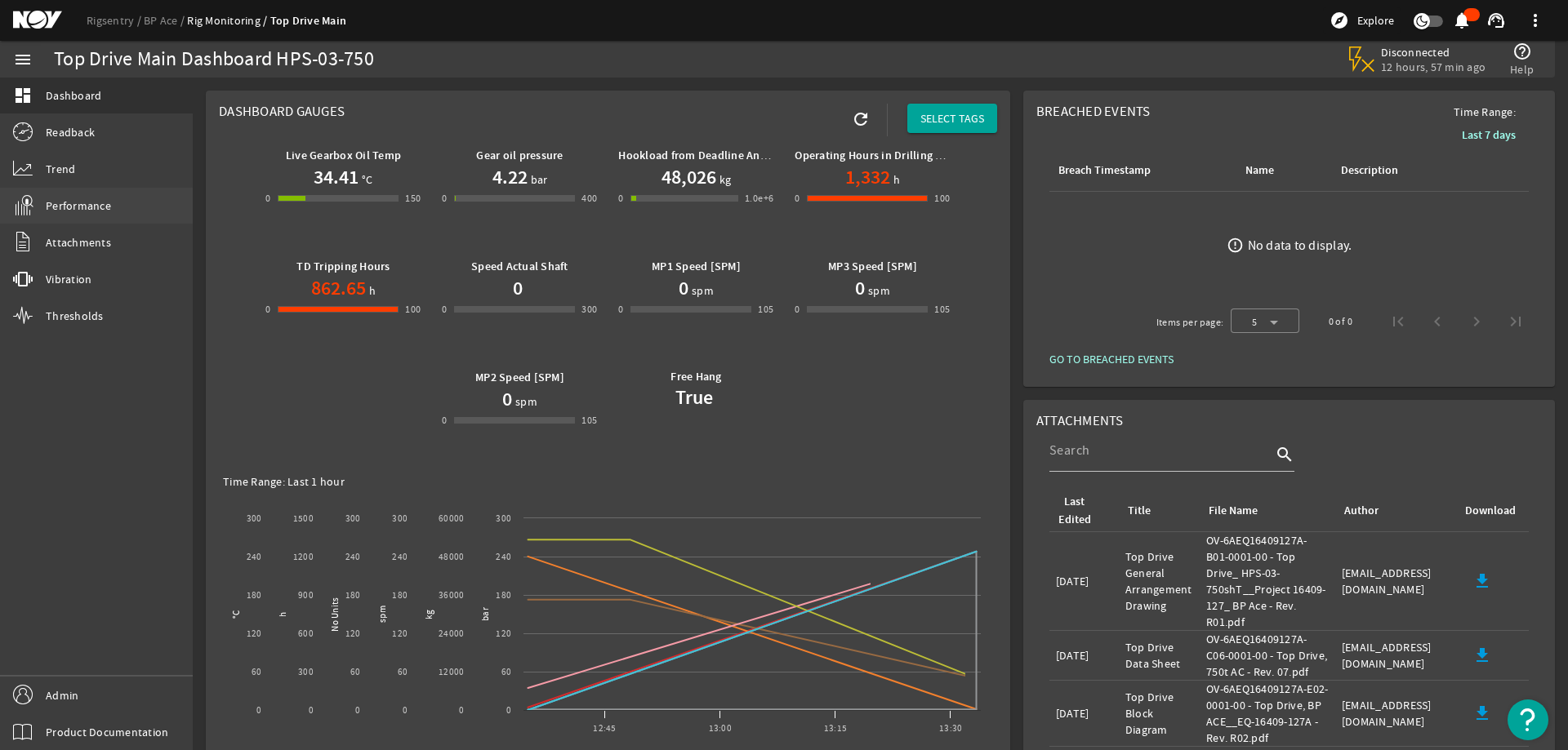
click at [91, 204] on span "Performance" at bounding box center [77, 206] width 65 height 16
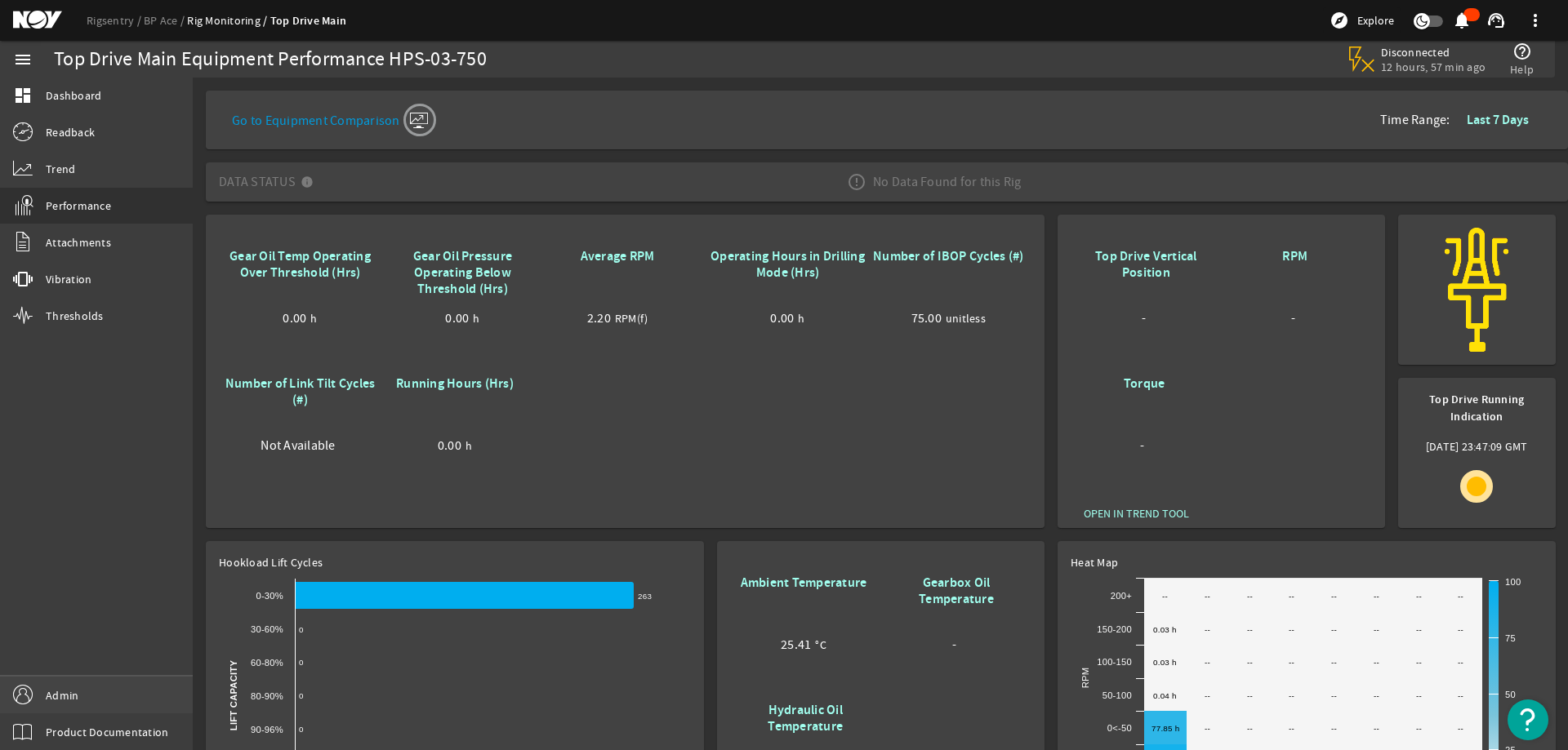
click at [75, 705] on link "Admin" at bounding box center [96, 695] width 193 height 37
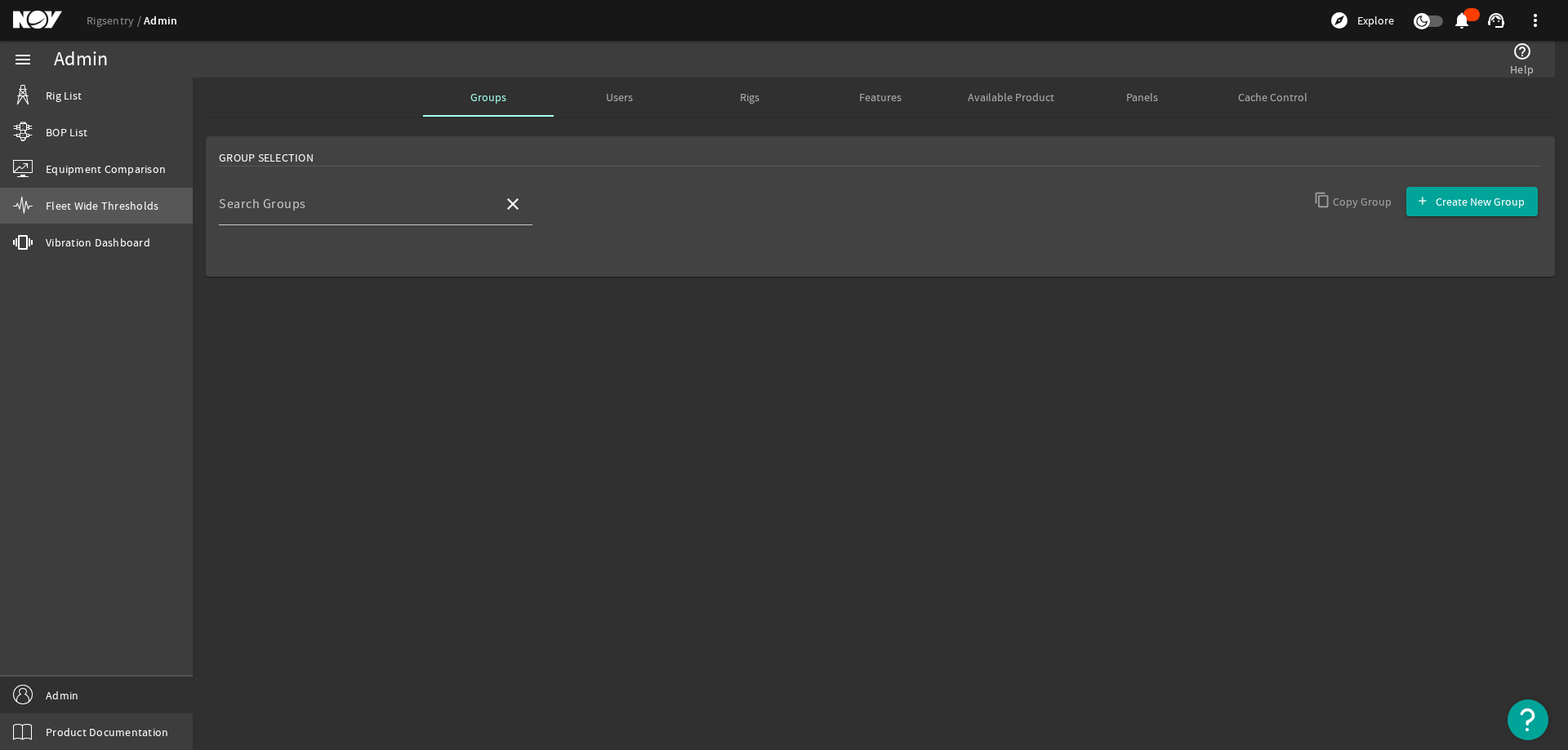
click at [102, 207] on span "Fleet Wide Thresholds" at bounding box center [101, 206] width 113 height 16
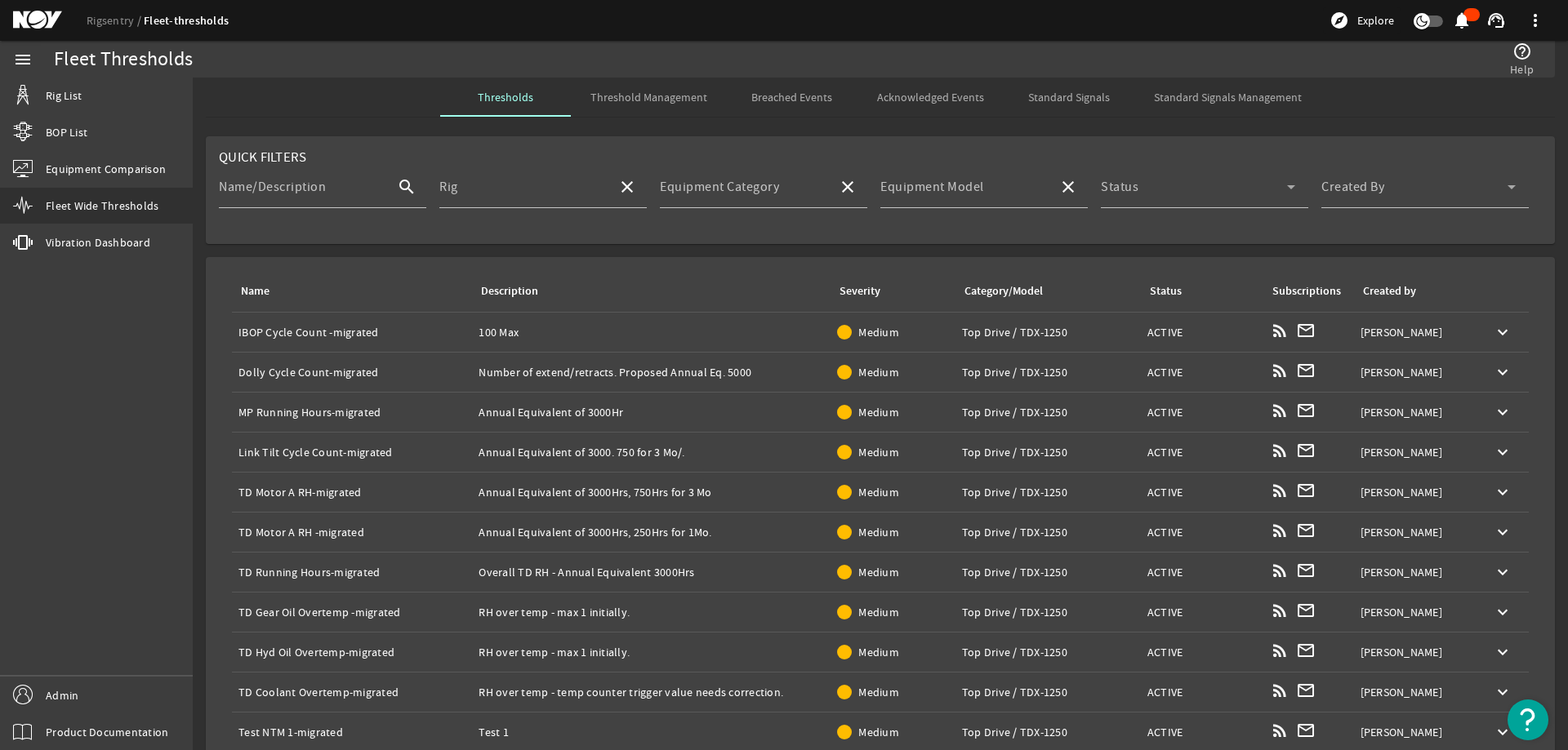
click at [760, 103] on span "Breached Events" at bounding box center [791, 97] width 81 height 12
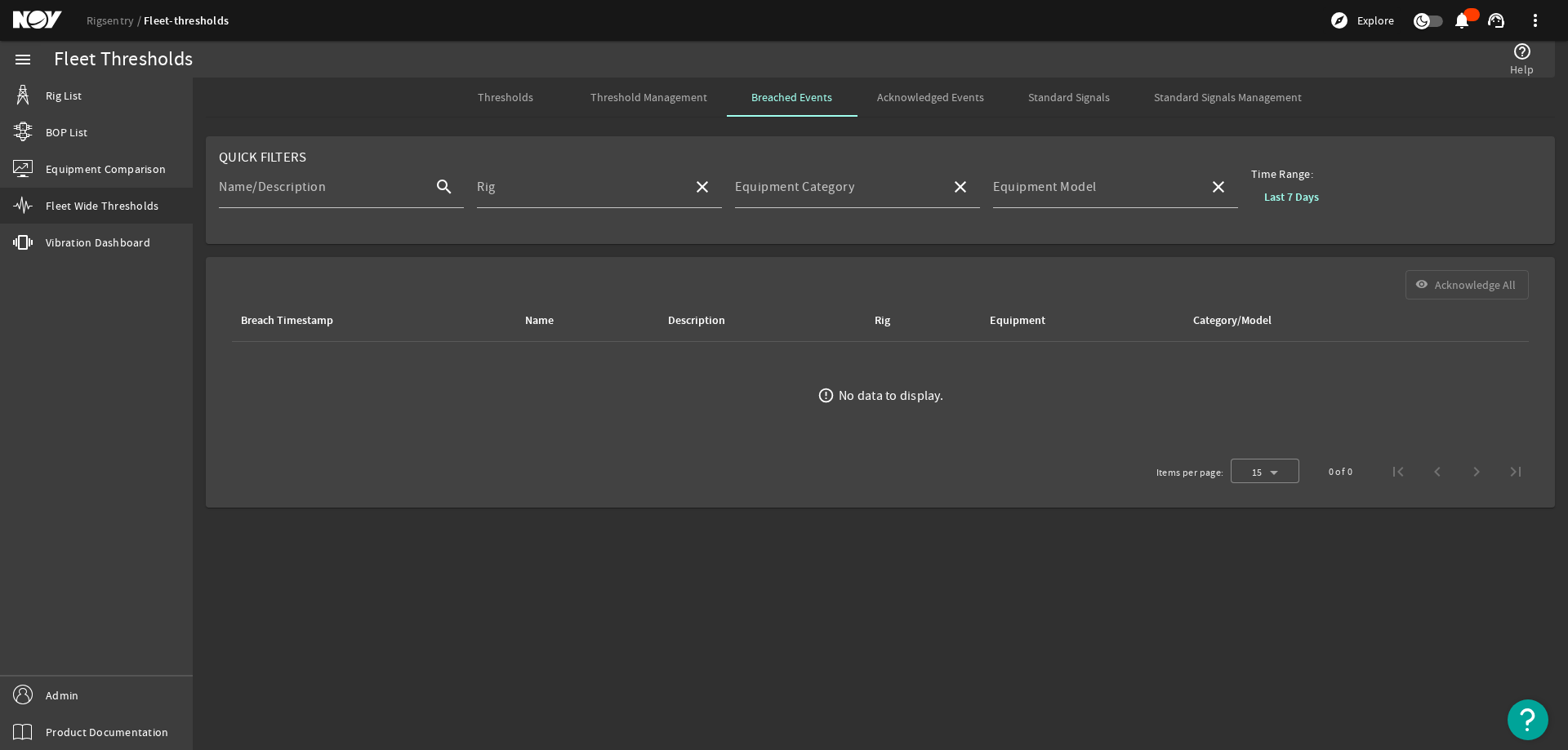
click at [969, 115] on span "Acknowledged Events" at bounding box center [931, 97] width 107 height 40
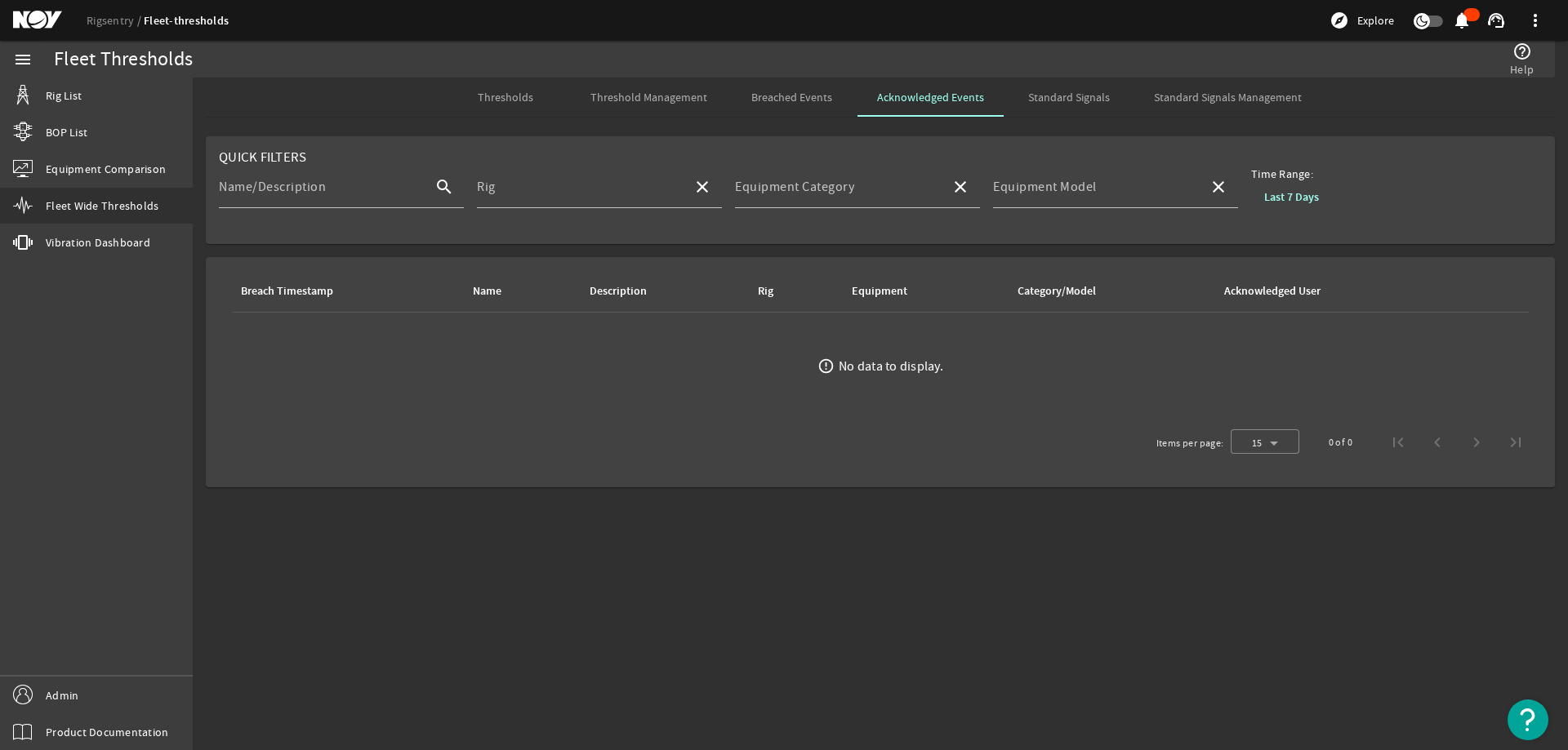
click at [1282, 197] on b "Last 7 Days" at bounding box center [1291, 197] width 54 height 16
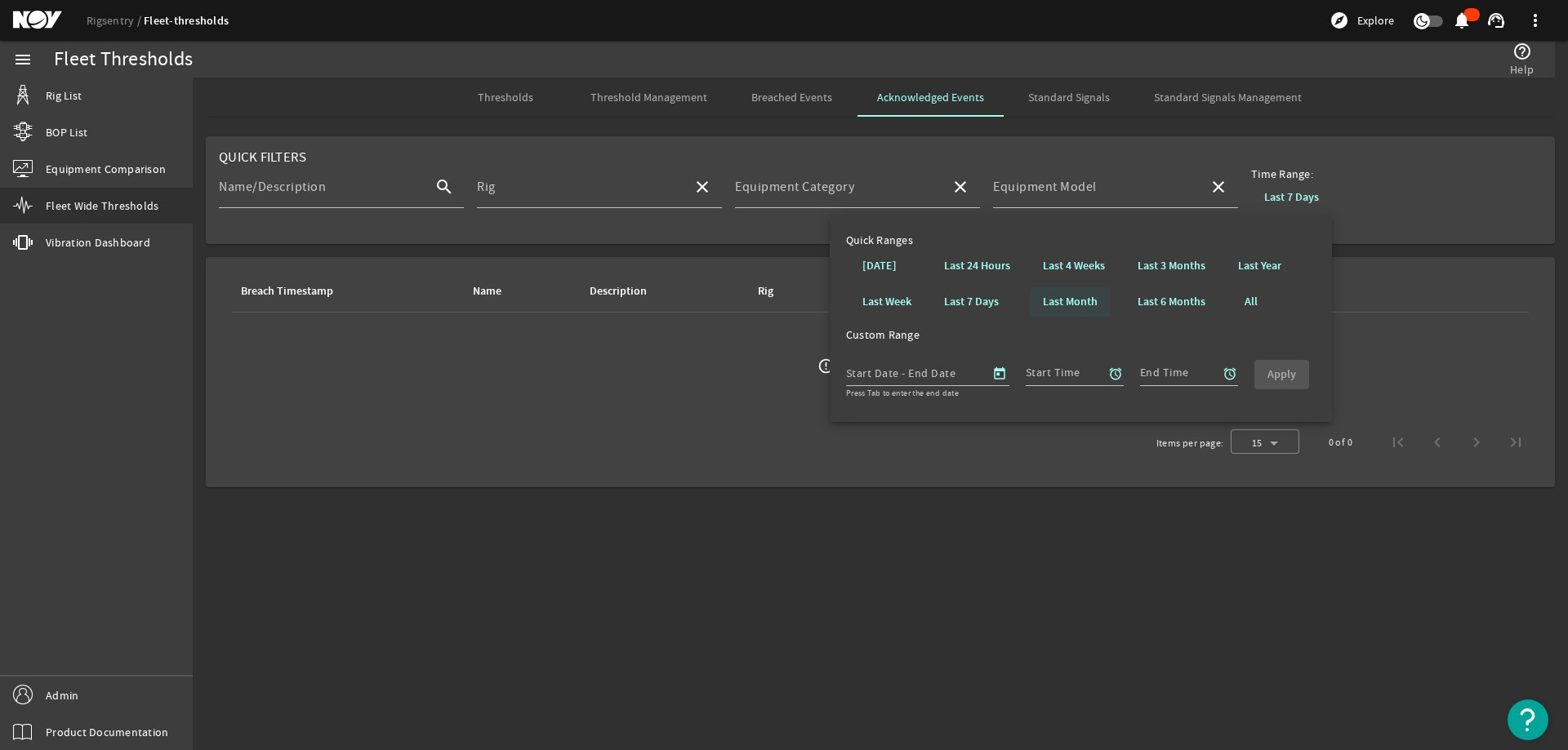
click at [1079, 300] on b "Last Month" at bounding box center [1070, 302] width 54 height 16
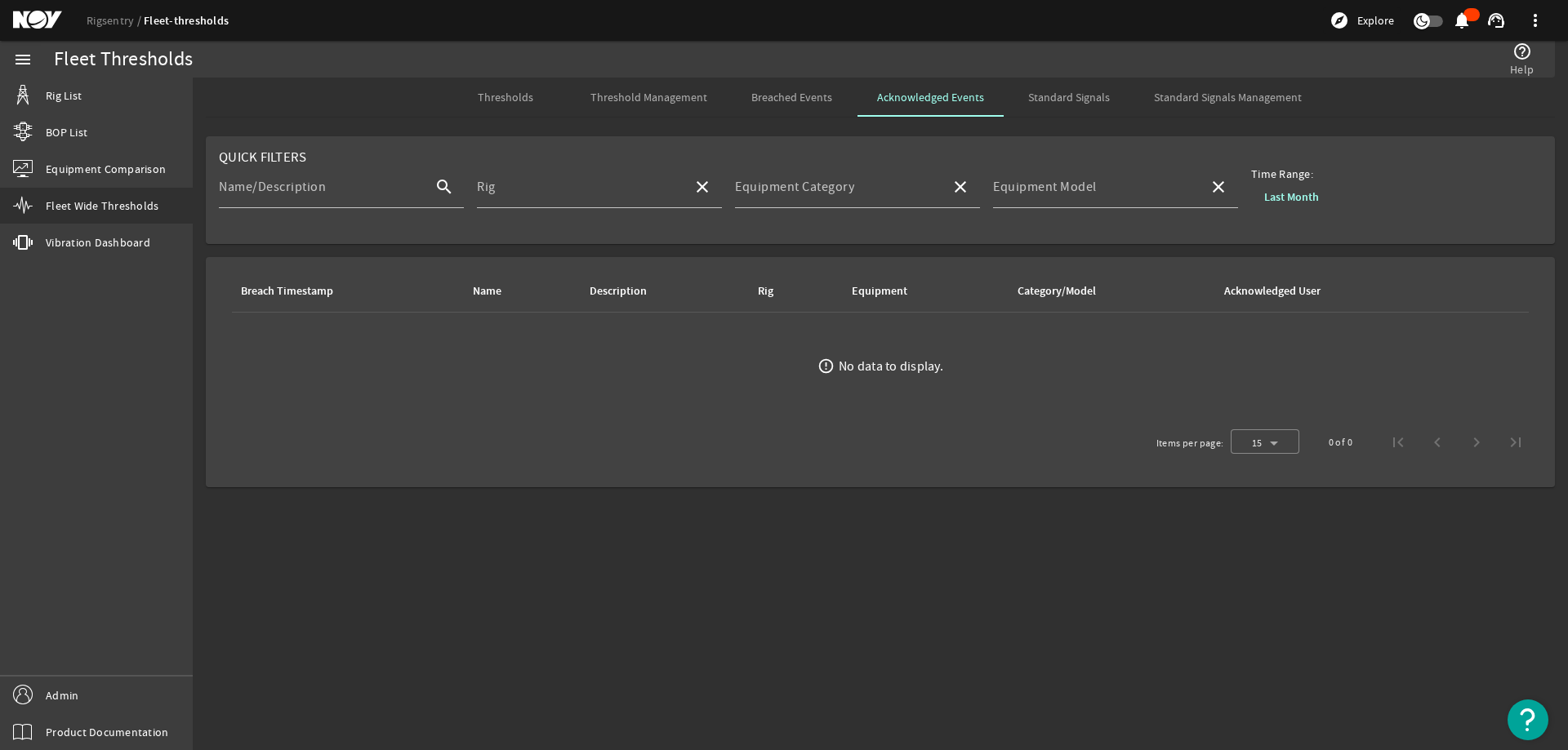
drag, startPoint x: 1063, startPoint y: 400, endPoint x: 1070, endPoint y: 362, distance: 38.6
click at [1064, 393] on ds-error-state "error_outline No data to display." at bounding box center [880, 366] width 1322 height 107
click at [1288, 201] on b "Last Month" at bounding box center [1291, 197] width 54 height 16
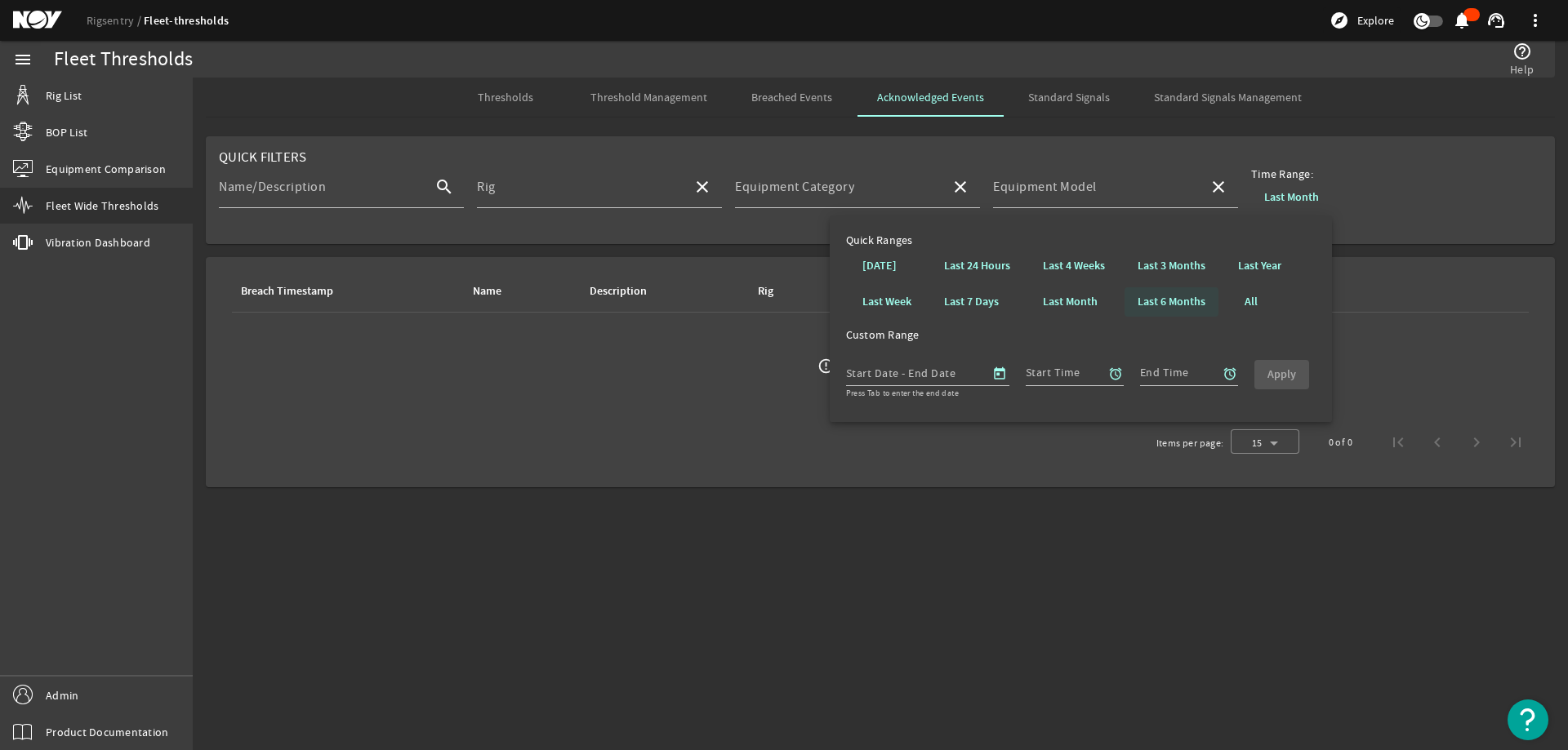
click at [1188, 303] on b "Last 6 Months" at bounding box center [1171, 302] width 68 height 16
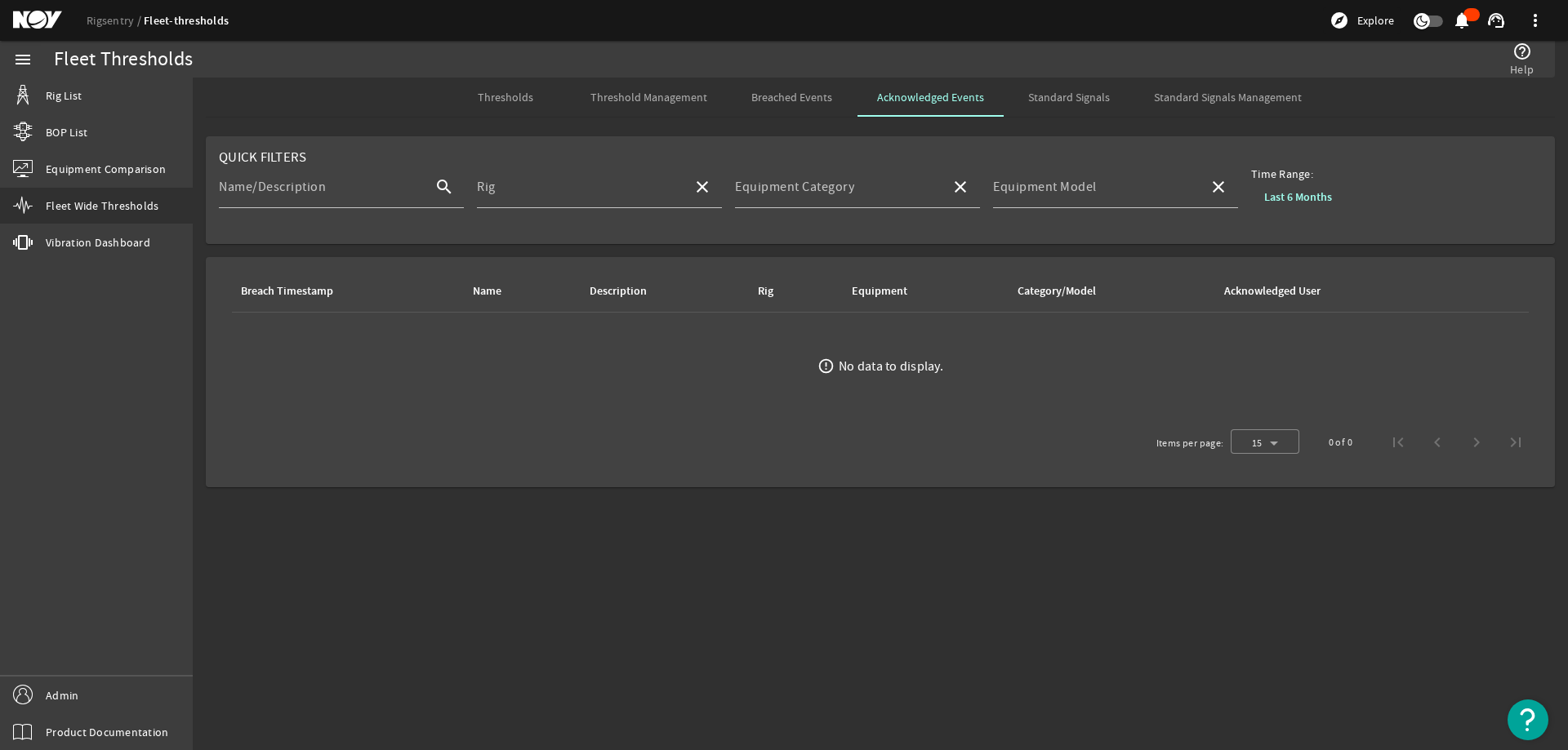
click at [1050, 350] on ds-error-state "error_outline No data to display." at bounding box center [880, 366] width 1322 height 107
click at [769, 99] on span "Breached Events" at bounding box center [791, 97] width 81 height 12
